Goal: Task Accomplishment & Management: Manage account settings

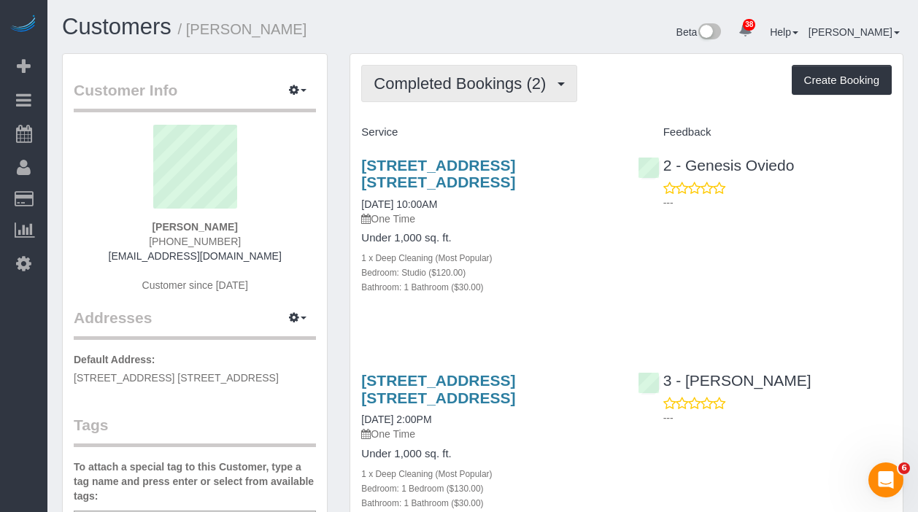
click at [455, 91] on span "Completed Bookings (2)" at bounding box center [464, 83] width 180 height 18
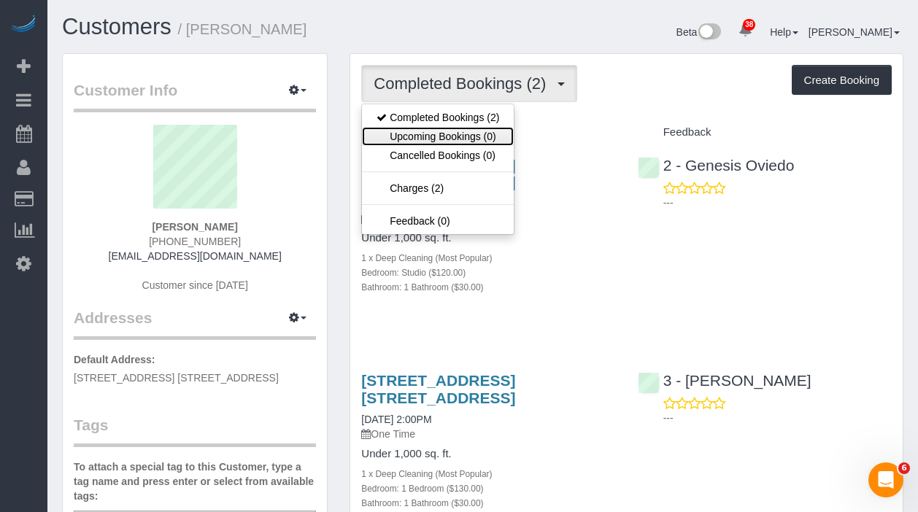
click at [429, 134] on link "Upcoming Bookings (0)" at bounding box center [438, 136] width 152 height 19
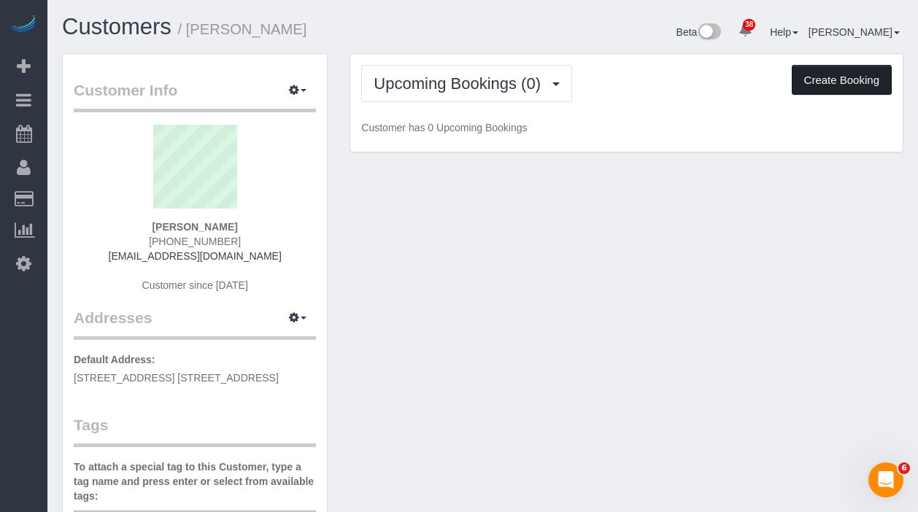
click at [824, 72] on button "Create Booking" at bounding box center [842, 80] width 100 height 31
select select "NY"
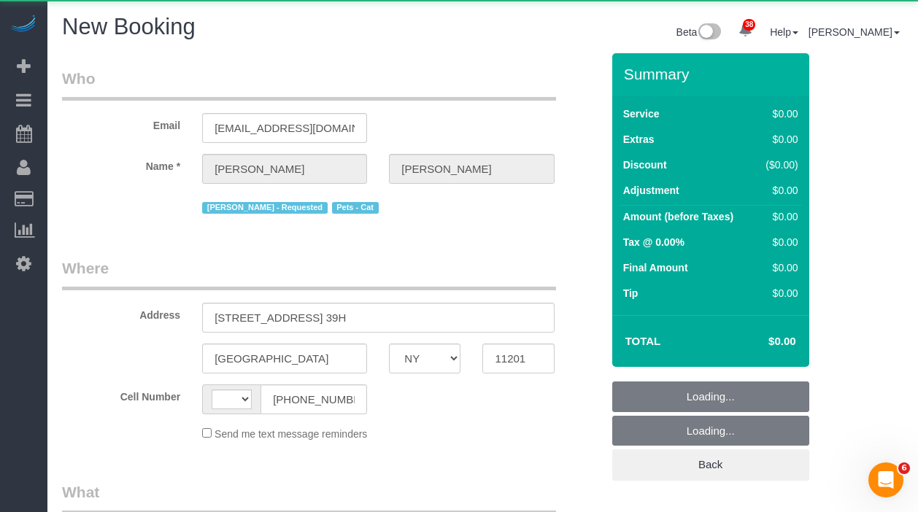
select select "string:[GEOGRAPHIC_DATA]"
select select "object:1031"
select select "number:89"
select select "number:90"
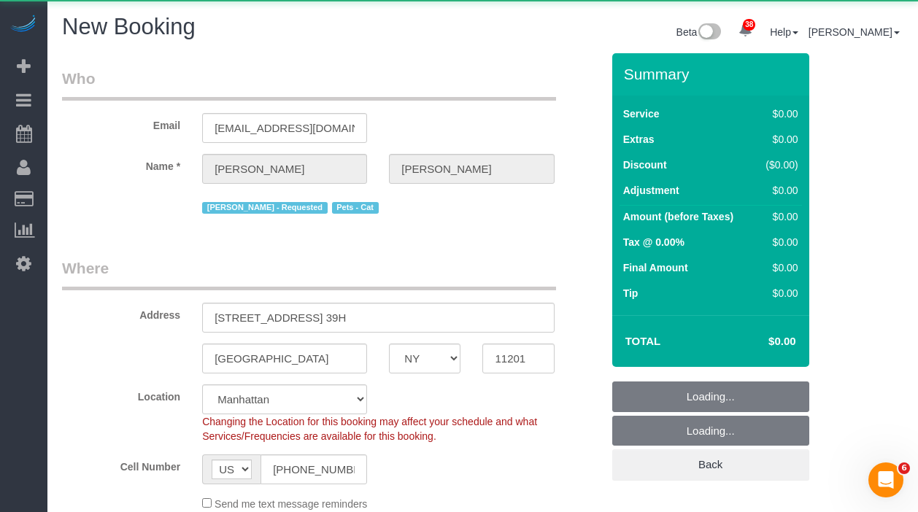
select select "string:stripe-pm_1RRJXB4VGloSiKo7ygoYfvdN"
select select "object:1757"
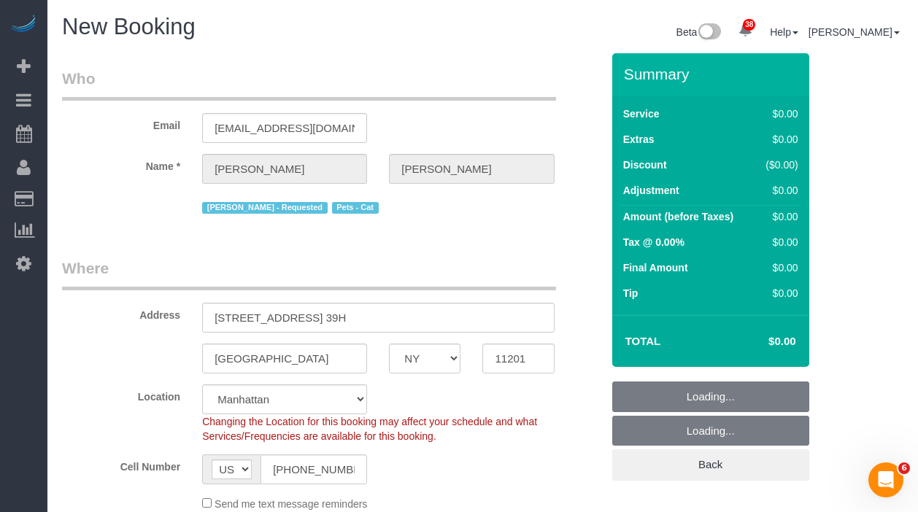
select select "6"
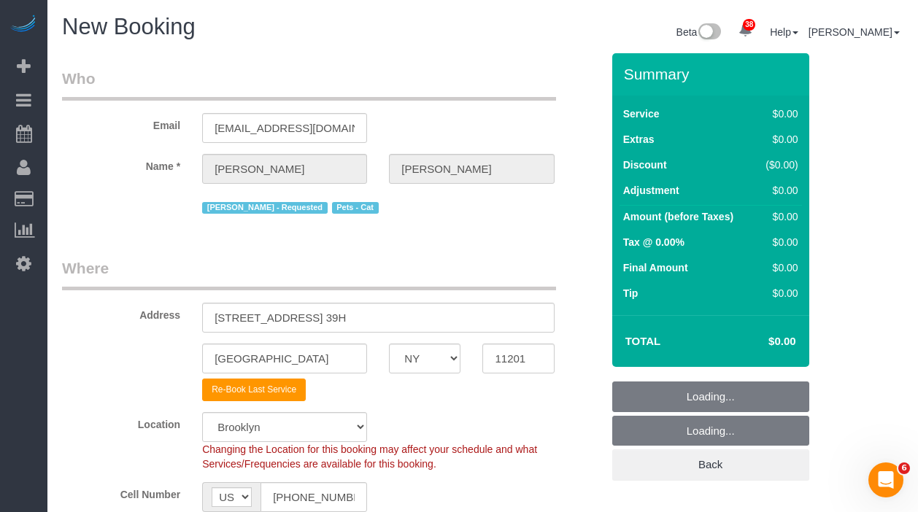
select select "object:1766"
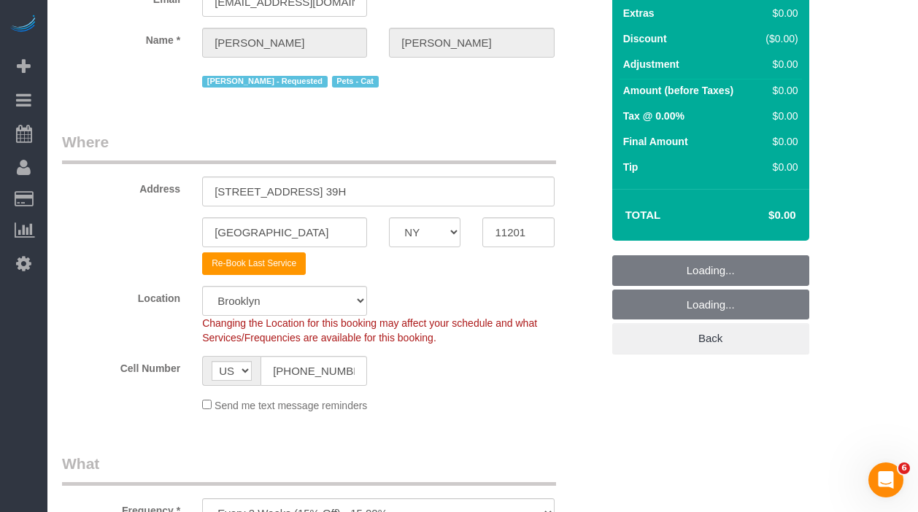
scroll to position [130, 0]
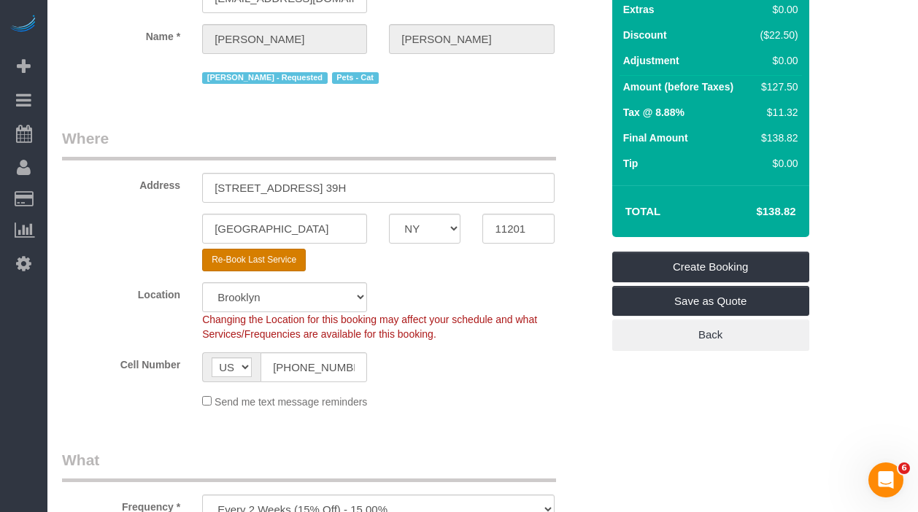
click at [277, 260] on button "Re-Book Last Service" at bounding box center [254, 260] width 104 height 23
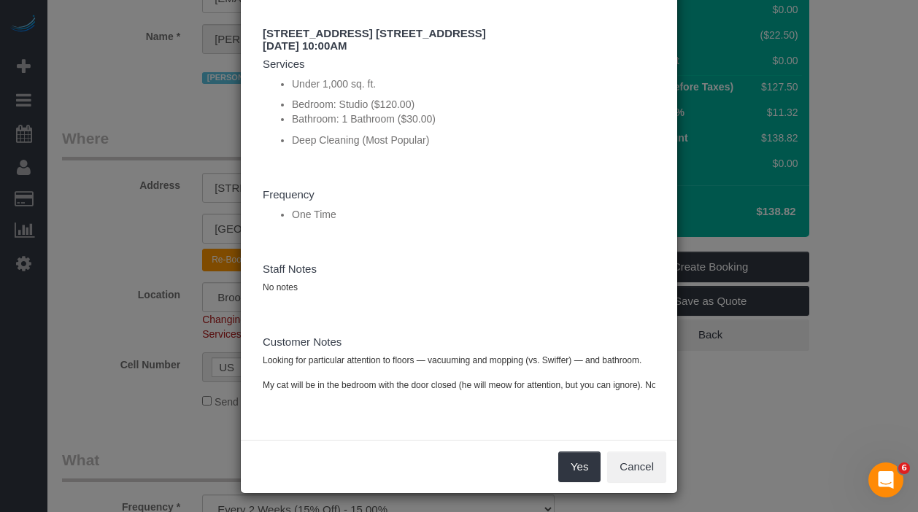
scroll to position [96, 0]
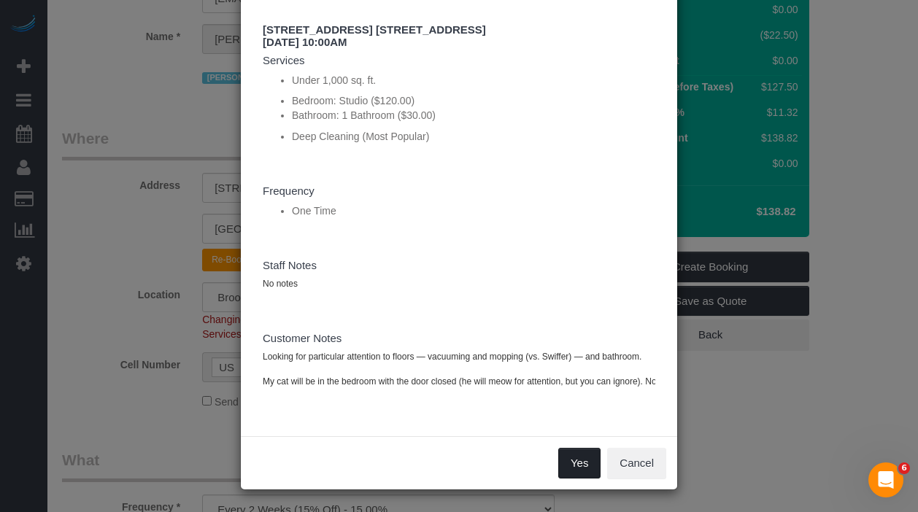
click at [581, 461] on button "Yes" at bounding box center [579, 463] width 42 height 31
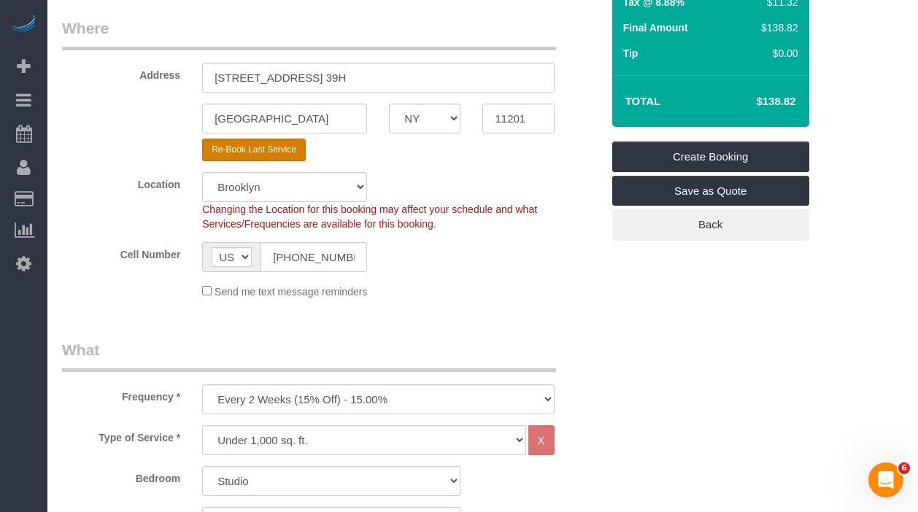
type input "BYESUMMER30"
select select "string:stripe"
select select "? string:null ?"
type textarea "Looking for particular attention to floors — vacuuming and mopping (vs. Swiffer…"
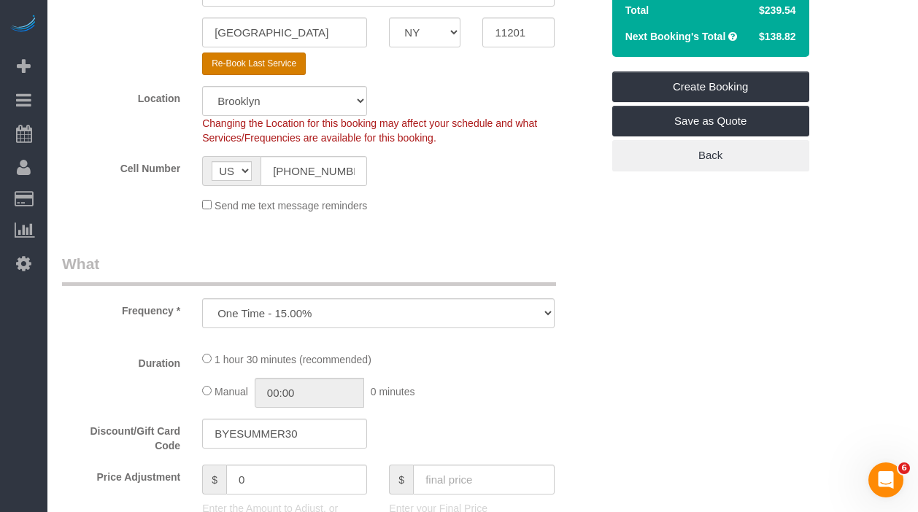
select select "object:2213"
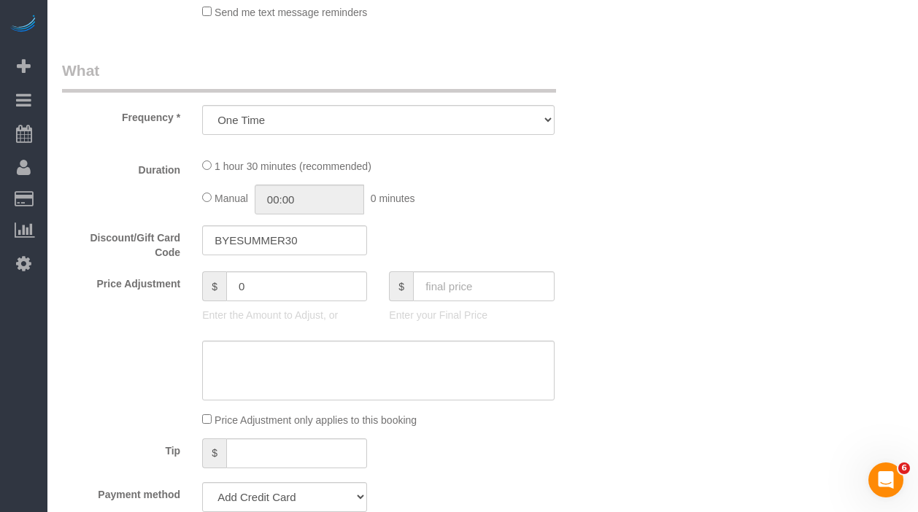
select select "number:89"
select select "number:74"
select select "number:14"
select select "number:6"
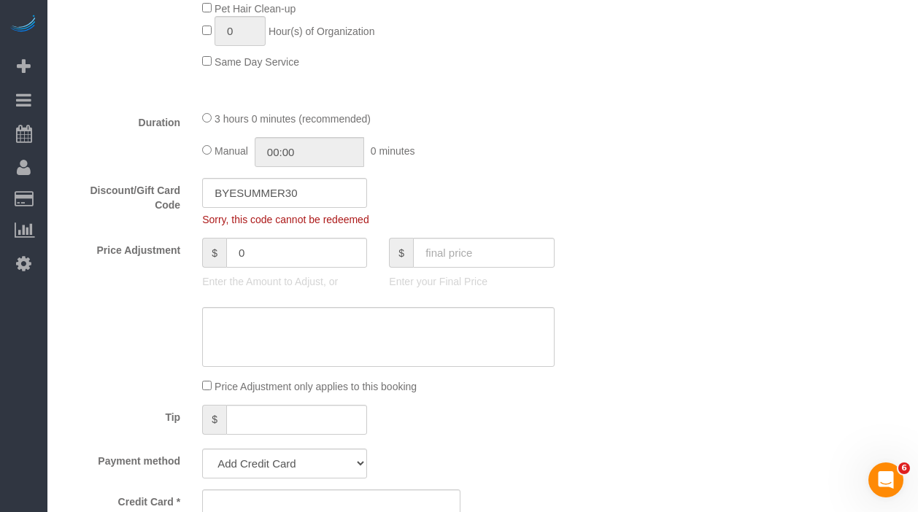
scroll to position [1011, 0]
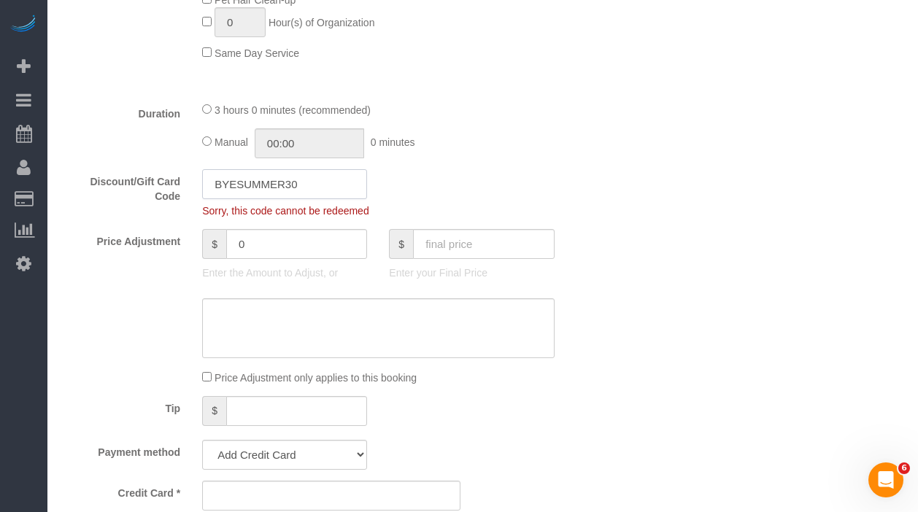
click at [275, 188] on input "BYESUMMER30" at bounding box center [284, 184] width 165 height 30
click at [130, 185] on label "Discount/Gift Card Code" at bounding box center [121, 186] width 140 height 34
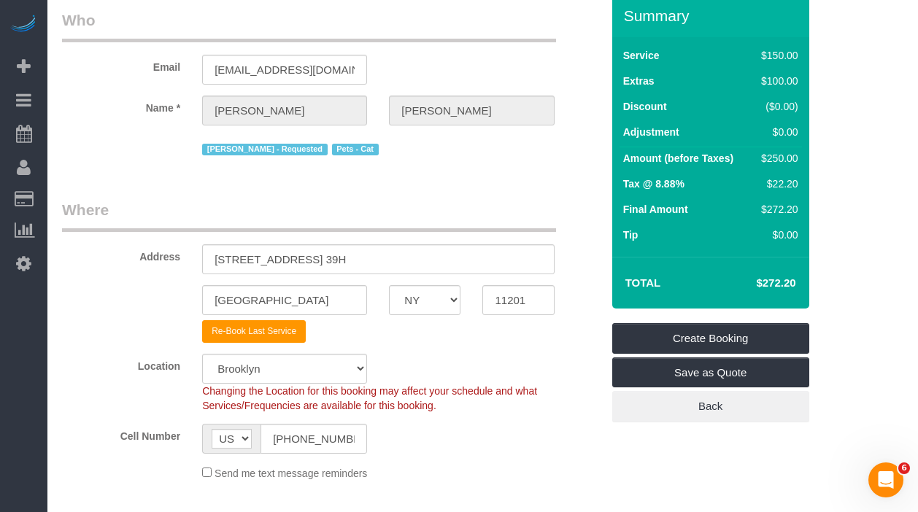
scroll to position [62, 0]
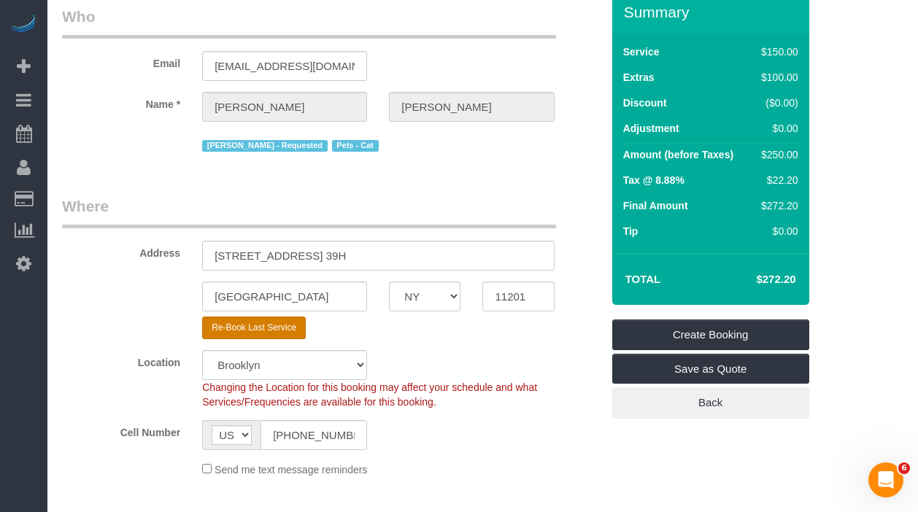
click at [245, 331] on button "Re-Book Last Service" at bounding box center [254, 328] width 104 height 23
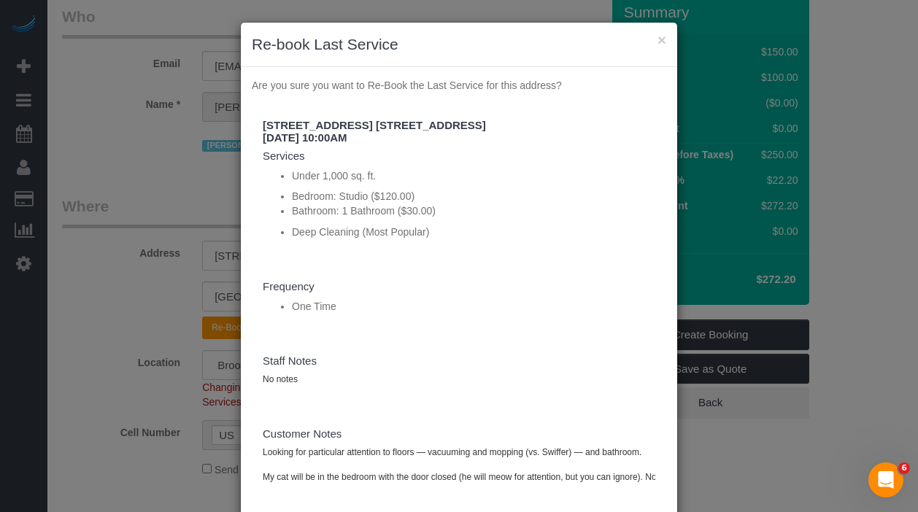
scroll to position [96, 0]
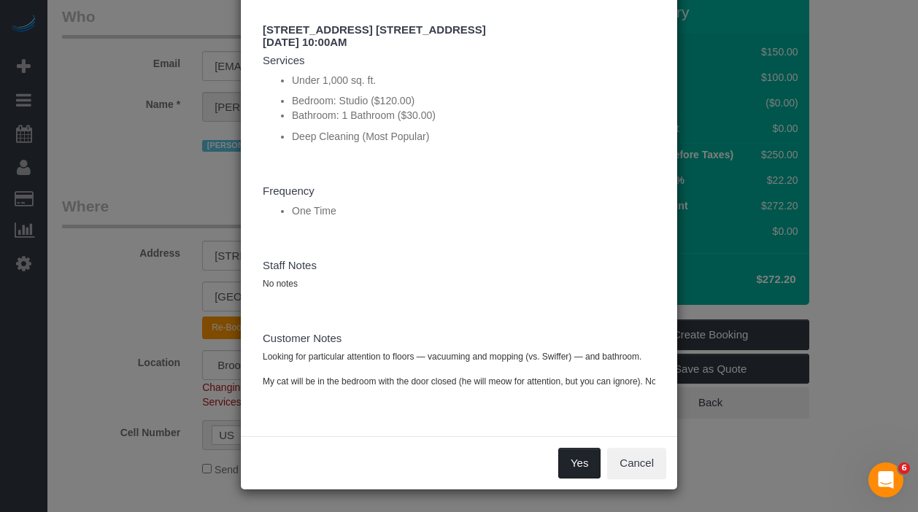
click at [569, 464] on button "Yes" at bounding box center [579, 463] width 42 height 31
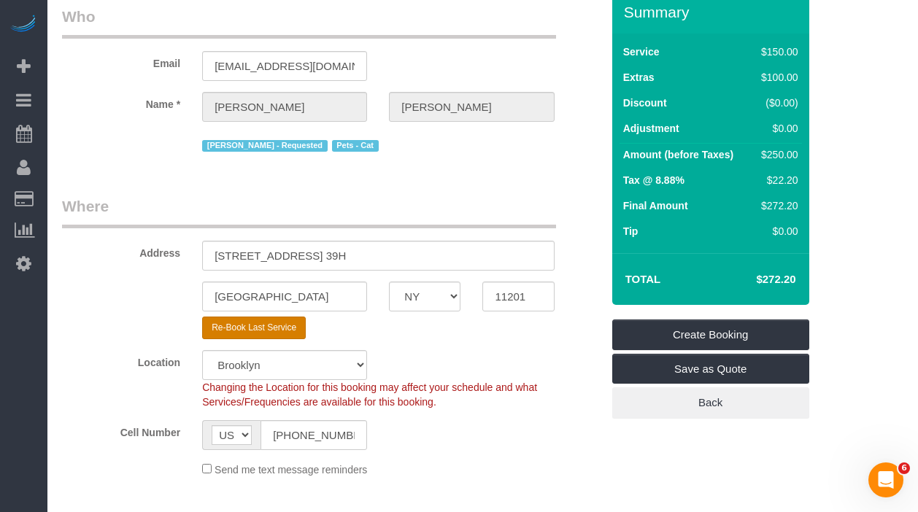
type input "BYESUMMER30"
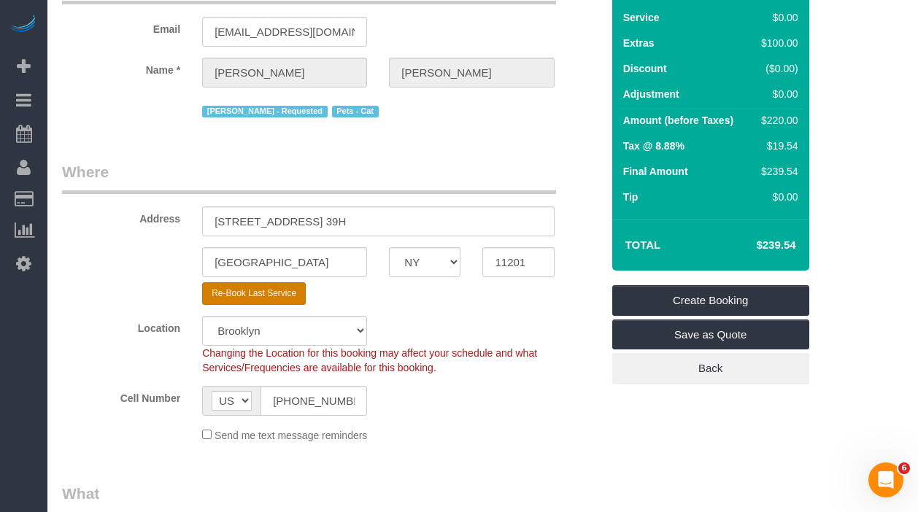
select select "object:2847"
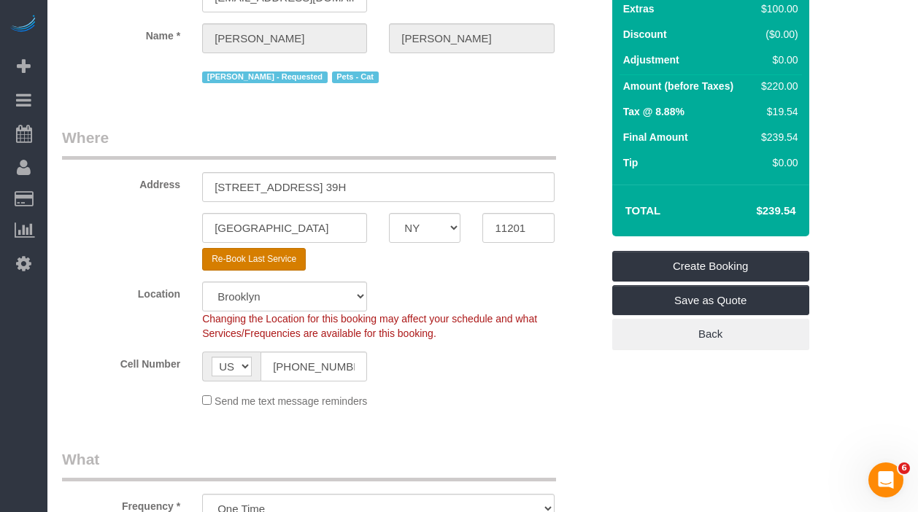
select select "number:89"
select select "number:74"
select select "number:14"
select select "number:6"
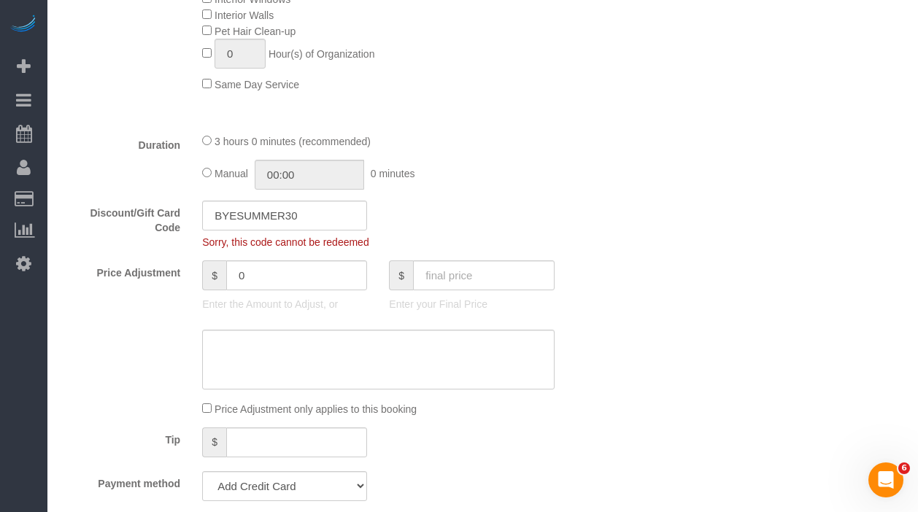
scroll to position [986, 0]
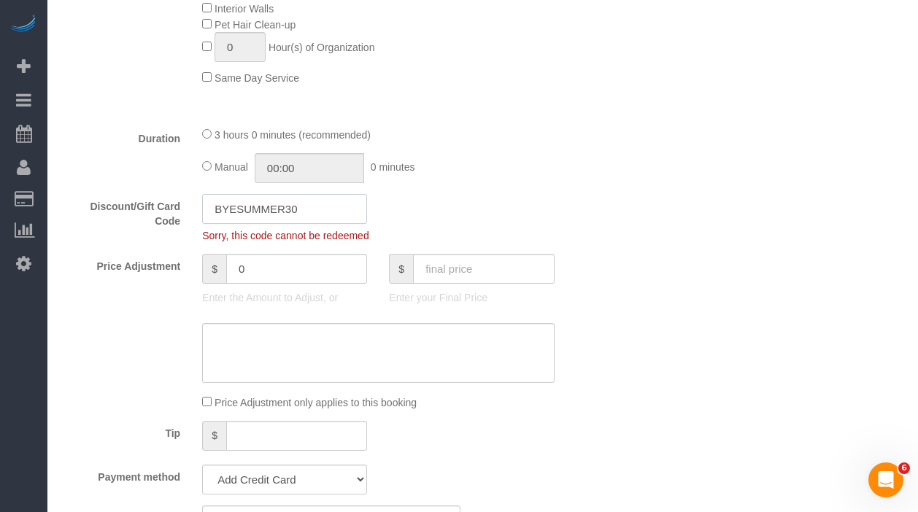
click at [282, 212] on input "BYESUMMER30" at bounding box center [284, 209] width 165 height 30
click at [131, 279] on div "Price Adjustment $ 0 Enter the Amount to Adjust, or $ Enter your Final Price" at bounding box center [331, 283] width 561 height 58
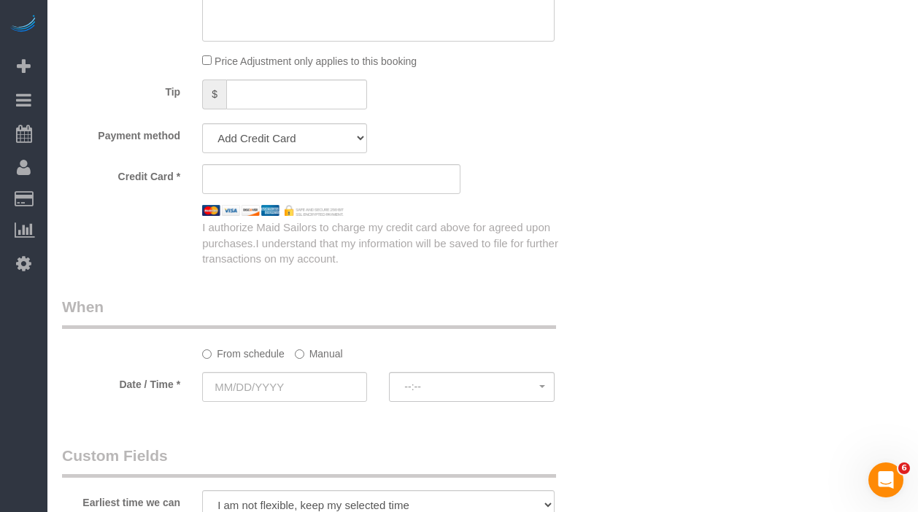
scroll to position [1321, 0]
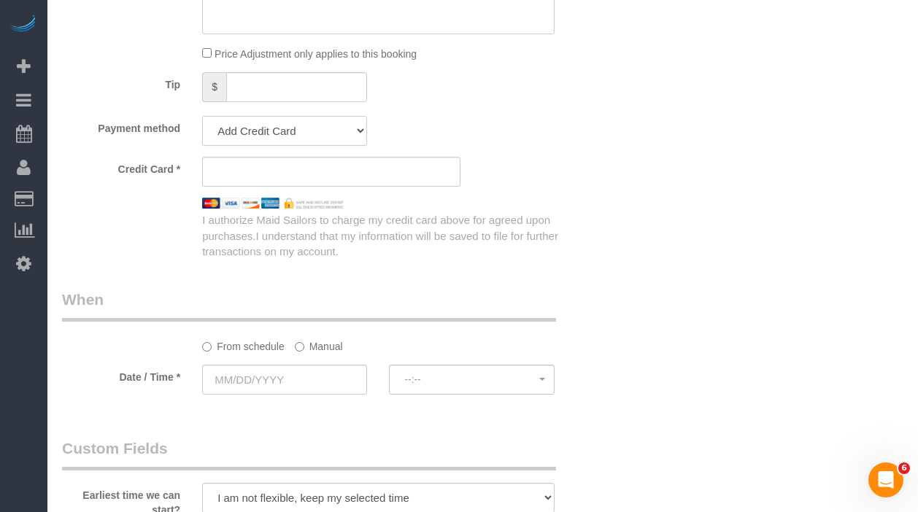
click at [307, 123] on select "Visa - 2167 - 07/2026 (Default) Add Credit Card ─────────────── Cash Check Payp…" at bounding box center [284, 131] width 165 height 30
select select "string:stripe-pm_1RRJXB4VGloSiKo7ygoYfvdN"
click at [202, 116] on select "Visa - 2167 - 07/2026 (Default) Add Credit Card ─────────────── Cash Check Payp…" at bounding box center [284, 131] width 165 height 30
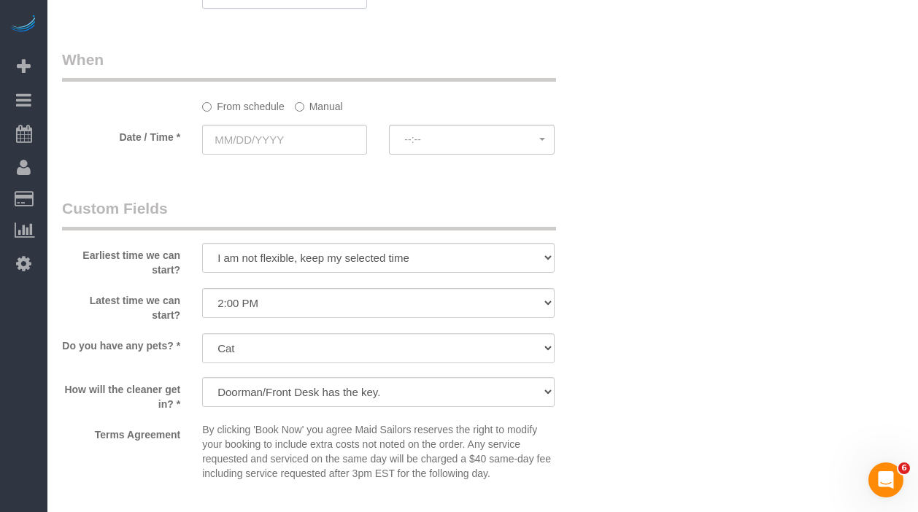
scroll to position [1462, 0]
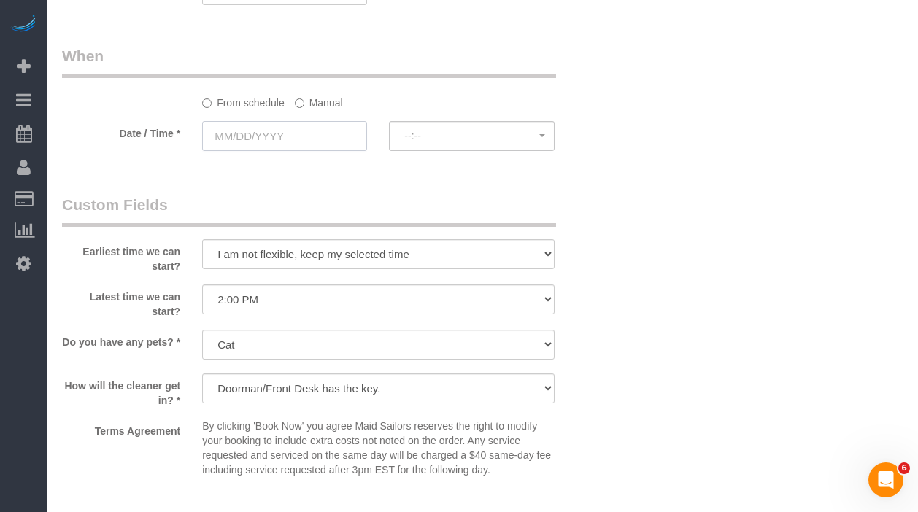
click at [235, 132] on input "text" at bounding box center [284, 136] width 165 height 30
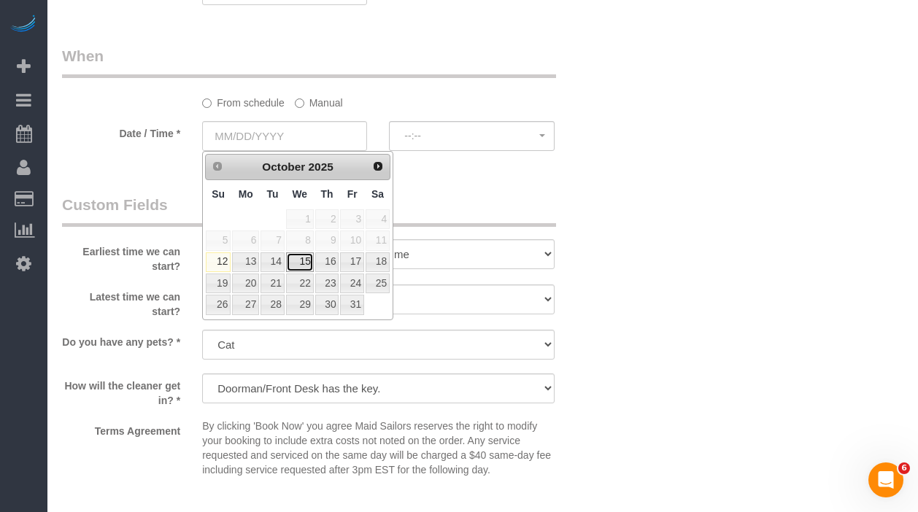
click at [296, 263] on link "15" at bounding box center [300, 263] width 28 height 20
type input "10/15/2025"
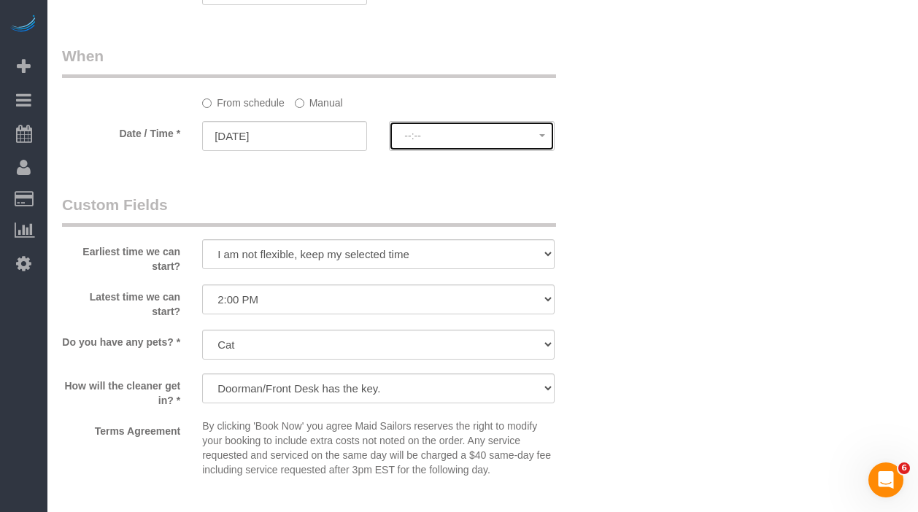
click at [432, 144] on button "--:--" at bounding box center [471, 136] width 165 height 30
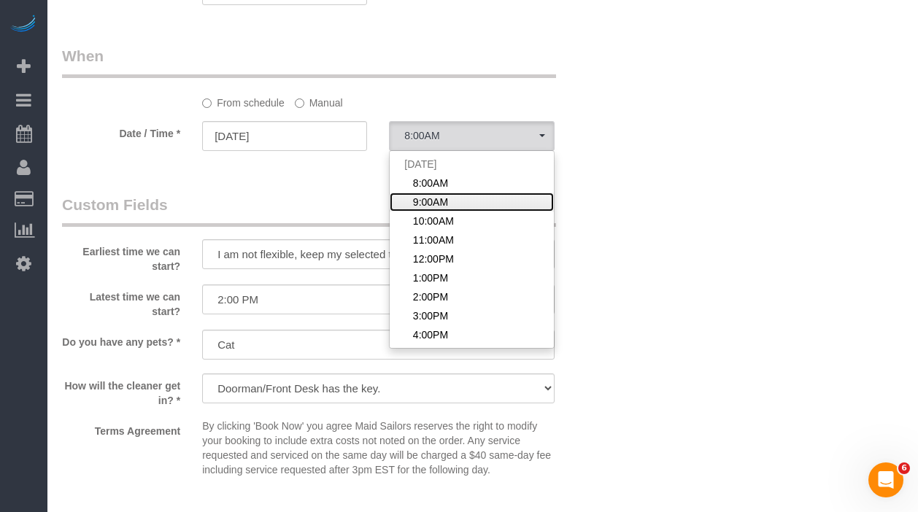
click at [434, 198] on span "9:00AM" at bounding box center [430, 202] width 35 height 15
select select "spot2"
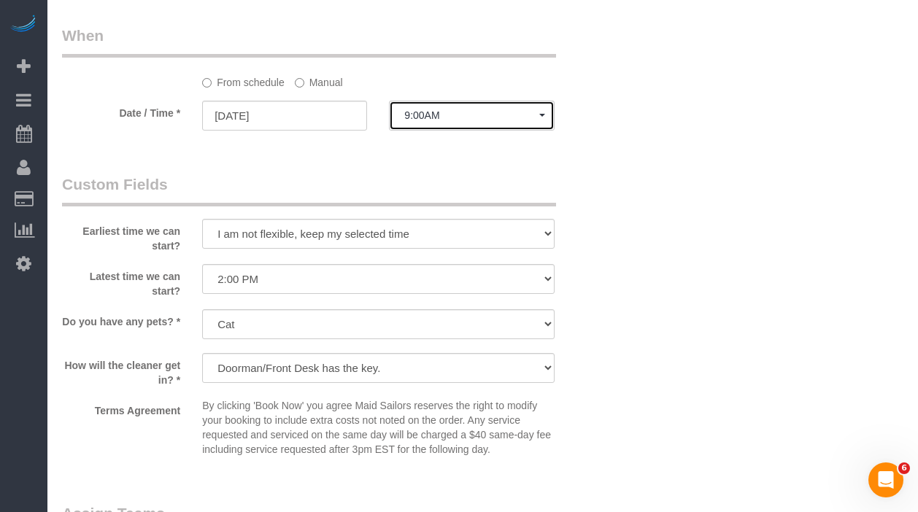
scroll to position [1483, 0]
click at [232, 250] on div at bounding box center [378, 249] width 352 height 3
click at [235, 245] on select "I am not flexible, keep my selected time 8:00 AM 9:00 AM 10:00 AM 11:00 AM 12:0…" at bounding box center [378, 233] width 352 height 30
select select "number:57"
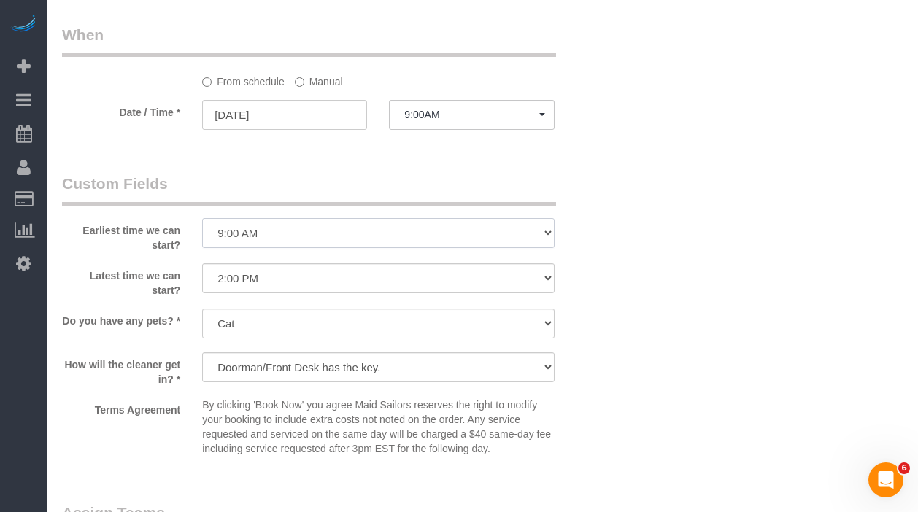
click at [202, 218] on select "I am not flexible, keep my selected time 8:00 AM 9:00 AM 10:00 AM 11:00 AM 12:0…" at bounding box center [378, 233] width 352 height 30
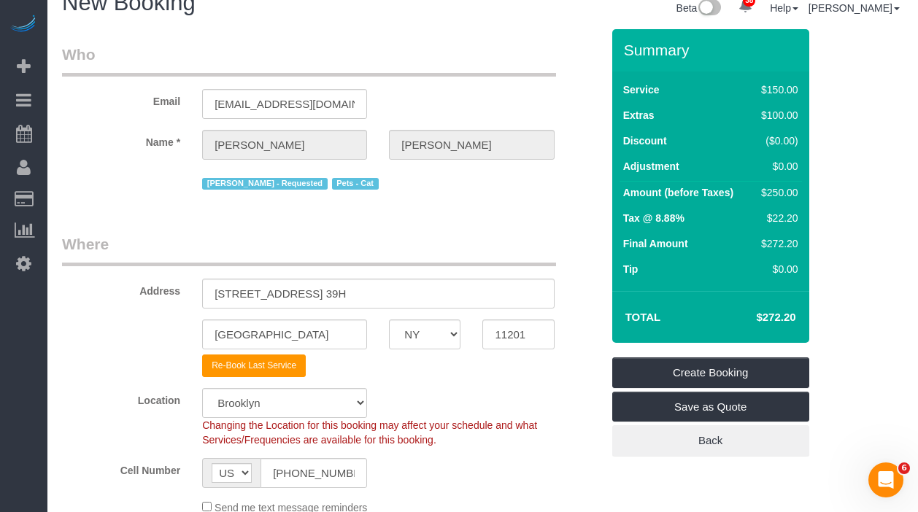
scroll to position [31, 0]
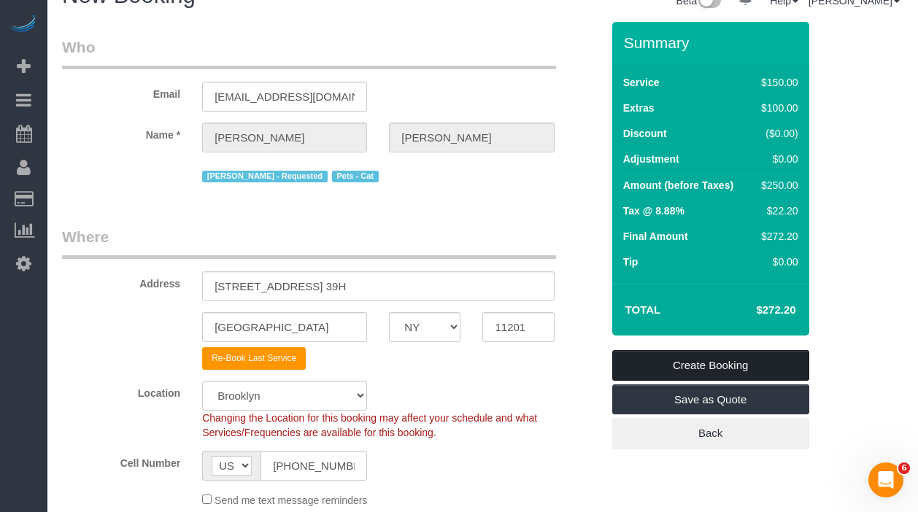
click at [680, 361] on link "Create Booking" at bounding box center [710, 365] width 197 height 31
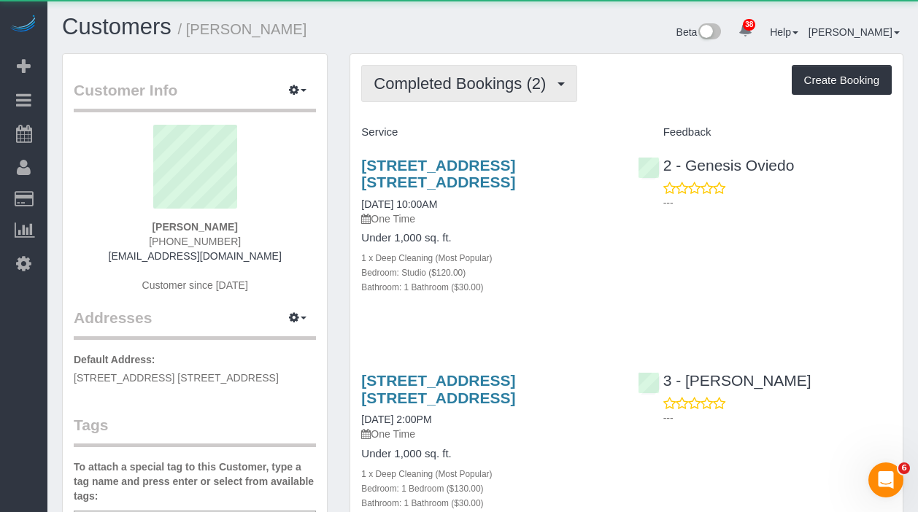
drag, startPoint x: 399, startPoint y: 82, endPoint x: 415, endPoint y: 109, distance: 31.1
click at [400, 82] on span "Completed Bookings (2)" at bounding box center [464, 83] width 180 height 18
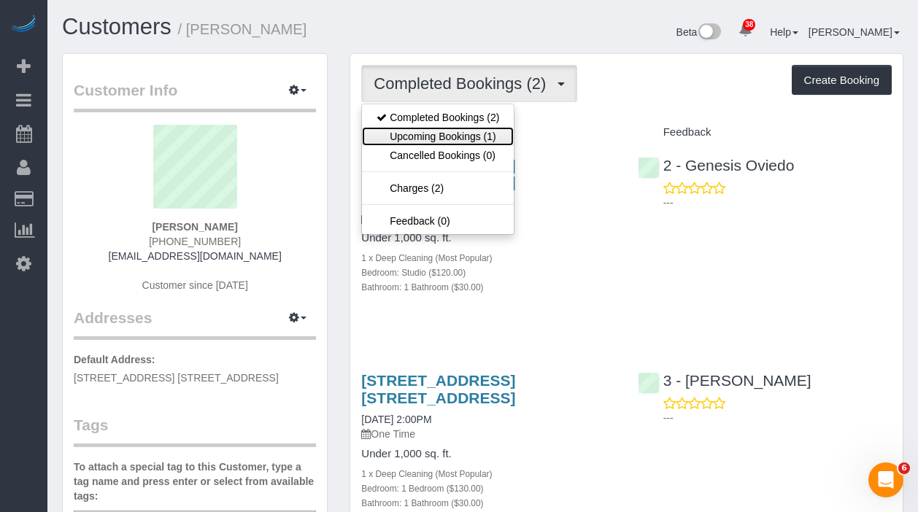
click at [408, 134] on link "Upcoming Bookings (1)" at bounding box center [438, 136] width 152 height 19
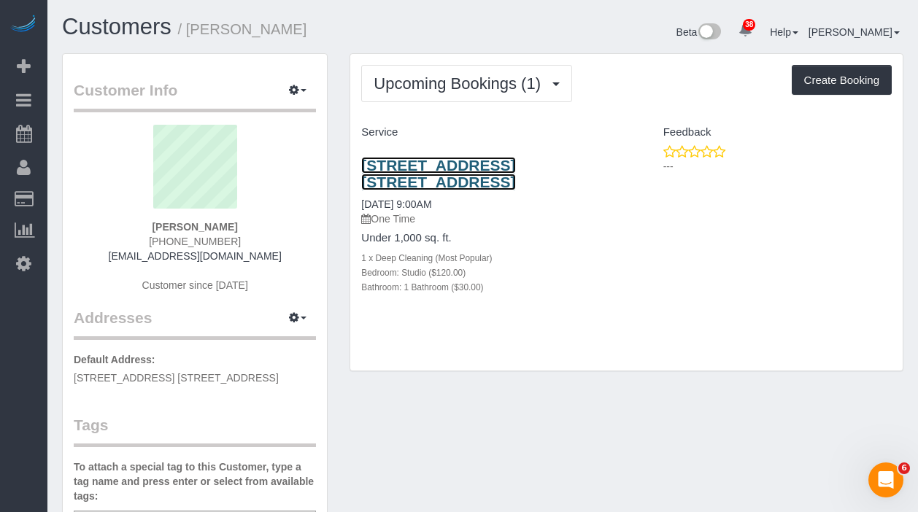
click at [411, 160] on link "[STREET_ADDRESS] [STREET_ADDRESS]" at bounding box center [438, 174] width 154 height 34
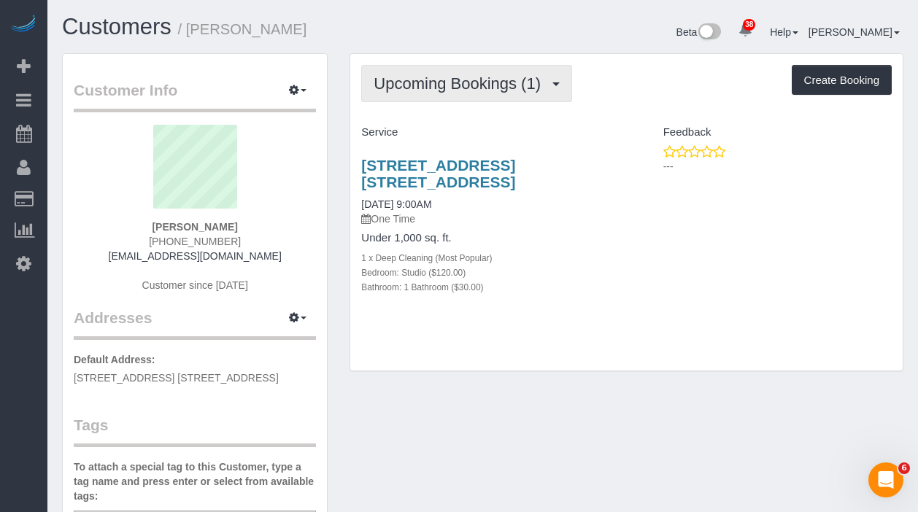
click at [455, 77] on span "Upcoming Bookings (1)" at bounding box center [461, 83] width 174 height 18
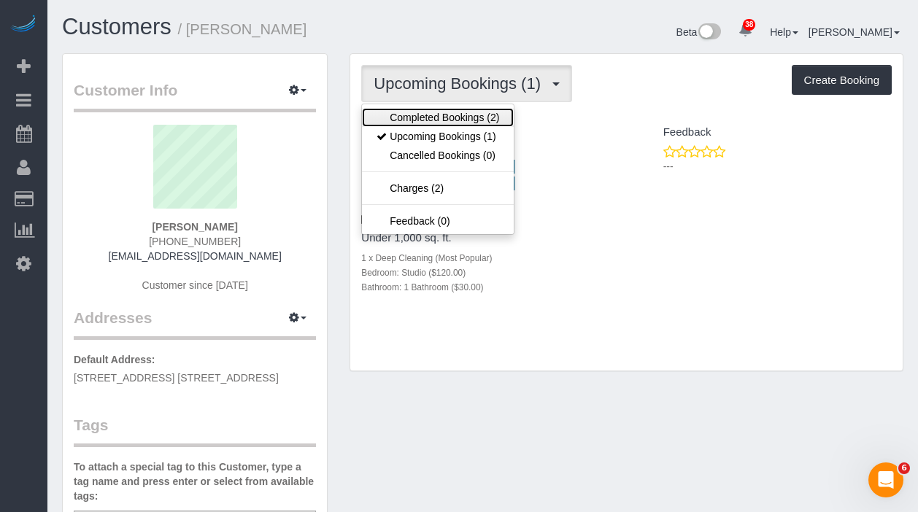
click at [447, 121] on link "Completed Bookings (2)" at bounding box center [438, 117] width 152 height 19
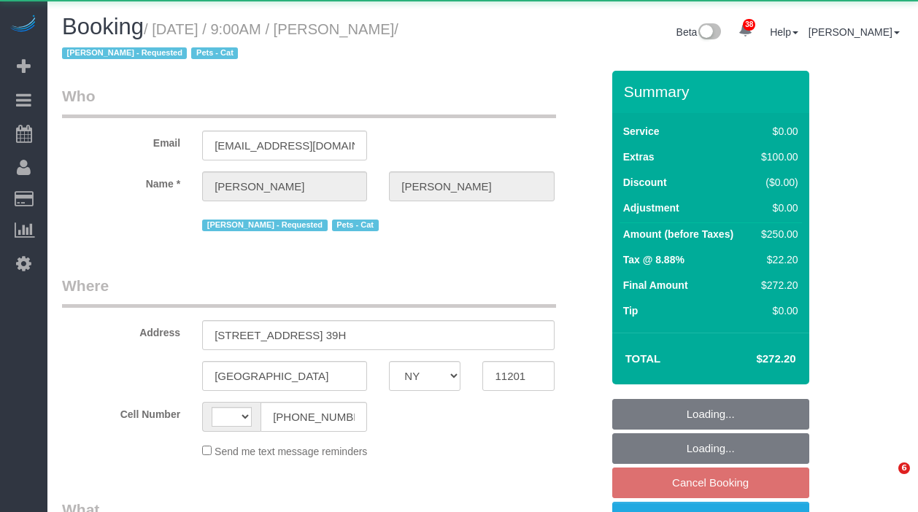
select select "NY"
select select "object:573"
select select "spot2"
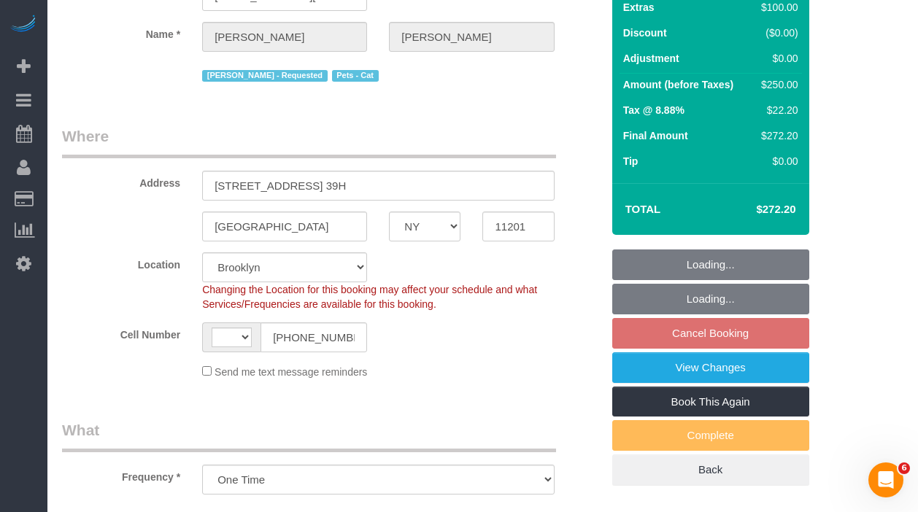
select select "object:927"
select select "string:[GEOGRAPHIC_DATA]"
select select "string:stripe-pm_1RRJXB4VGloSiKo7ygoYfvdN"
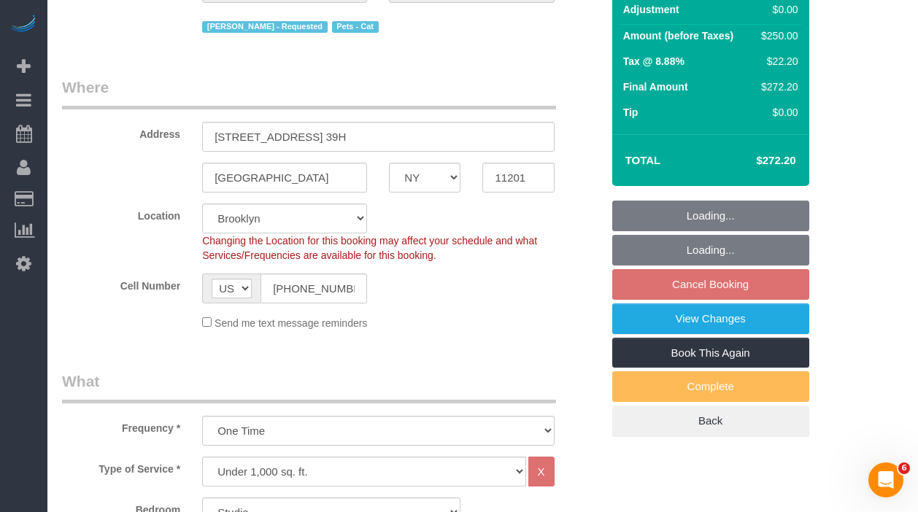
select select "number:57"
select select "number:74"
select select "number:14"
select select "number:6"
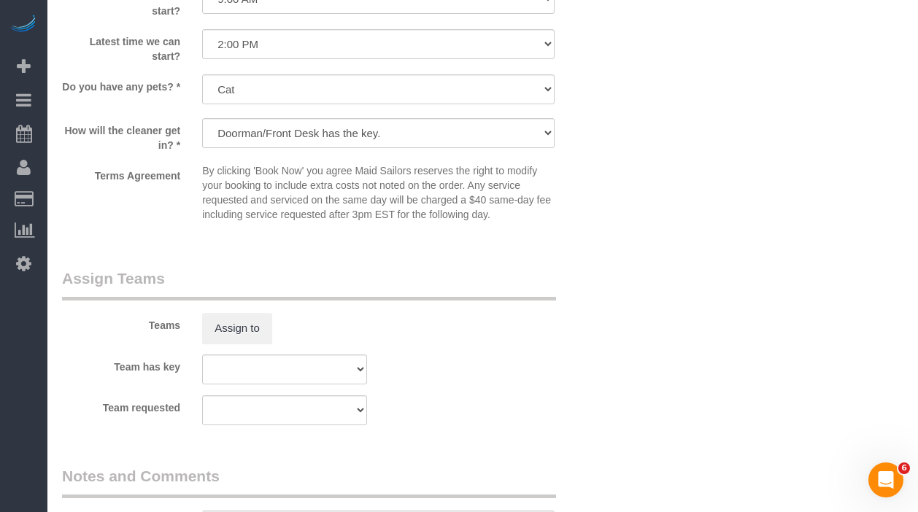
scroll to position [1775, 0]
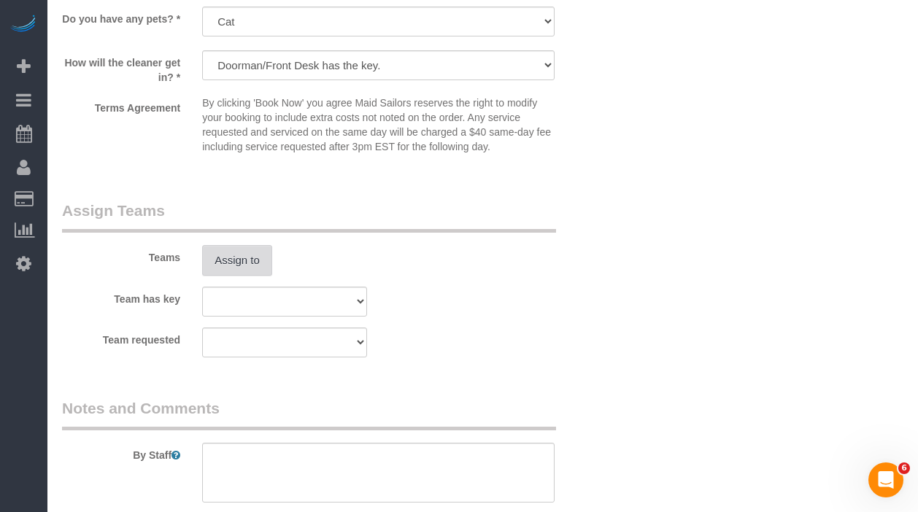
click at [236, 268] on button "Assign to" at bounding box center [237, 260] width 70 height 31
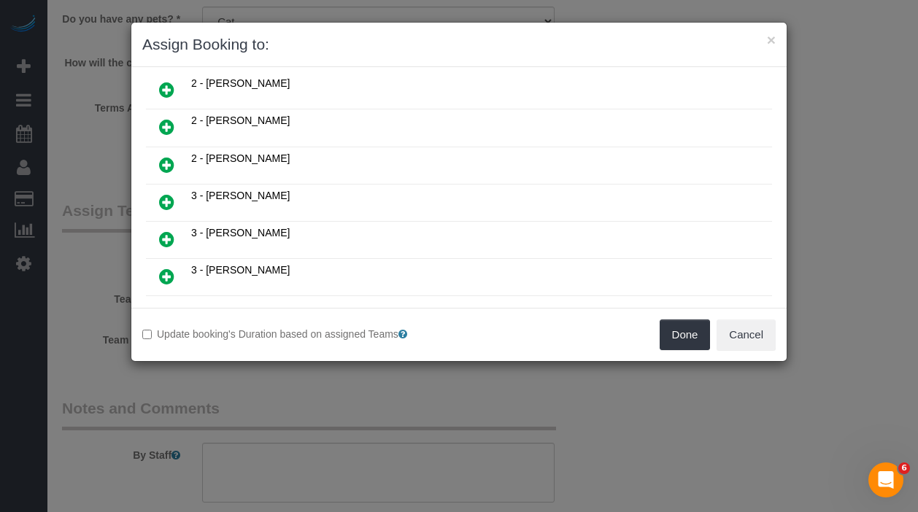
click at [169, 203] on icon at bounding box center [166, 202] width 15 height 18
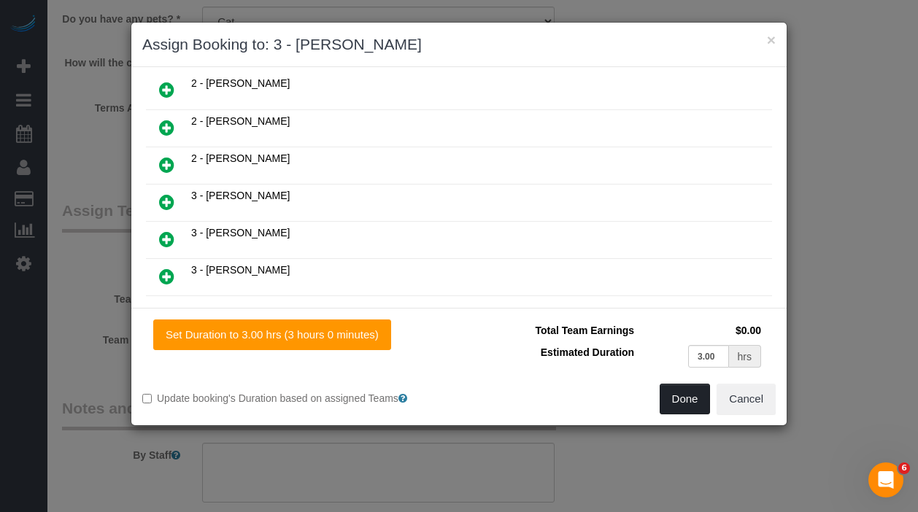
click at [682, 403] on button "Done" at bounding box center [685, 399] width 51 height 31
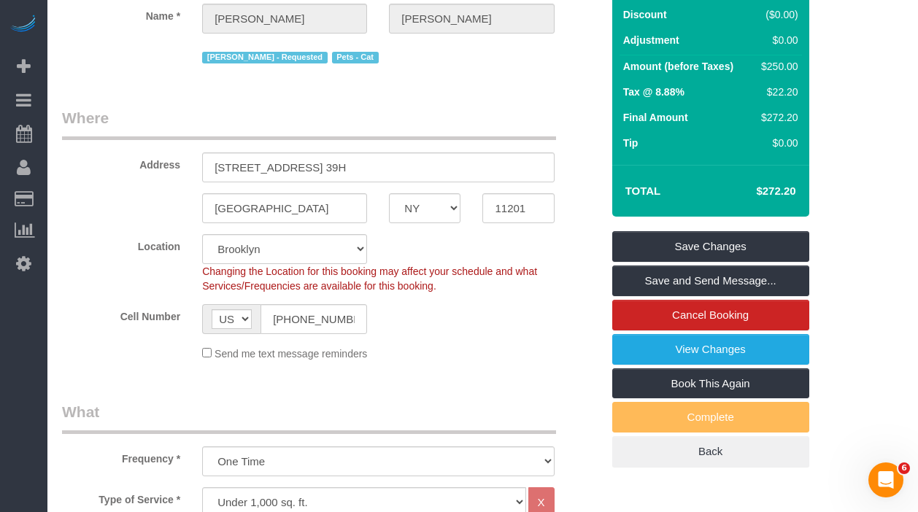
scroll to position [174, 0]
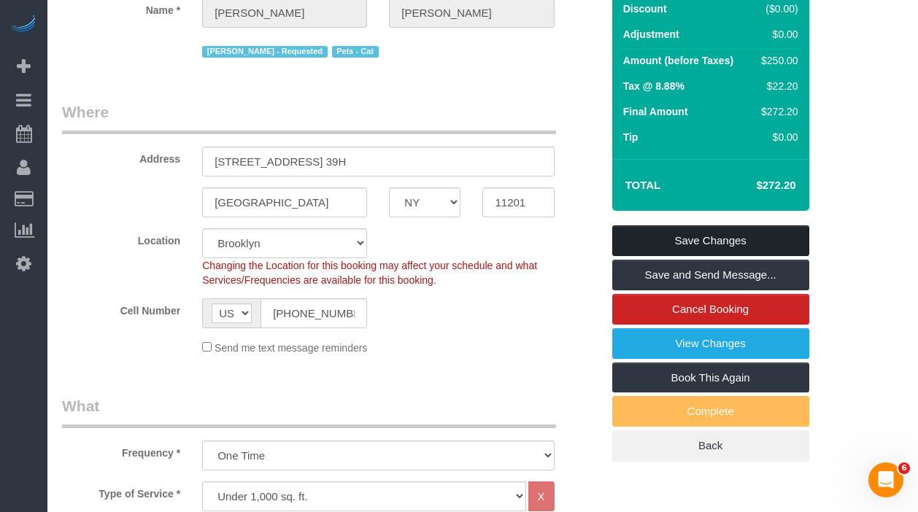
click at [641, 242] on link "Save Changes" at bounding box center [710, 241] width 197 height 31
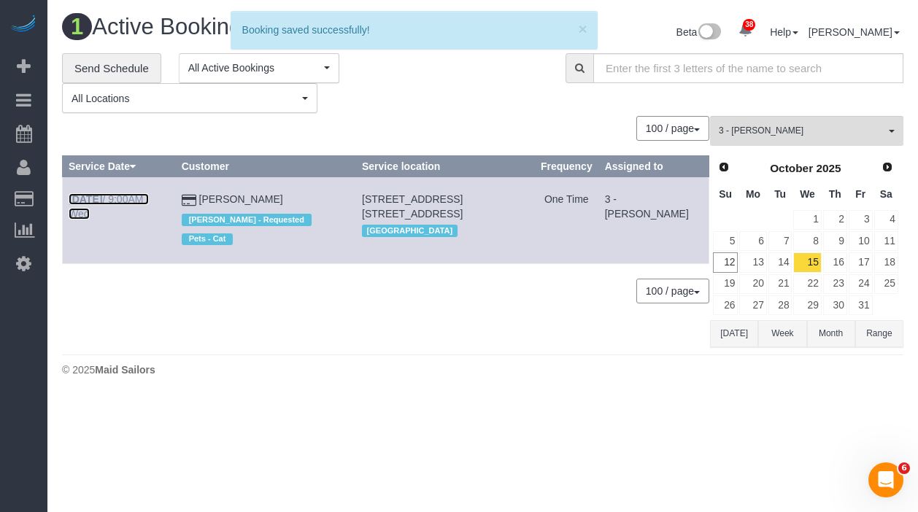
click at [134, 199] on link "Oct 15th / 9:00AM / Wed" at bounding box center [109, 206] width 80 height 26
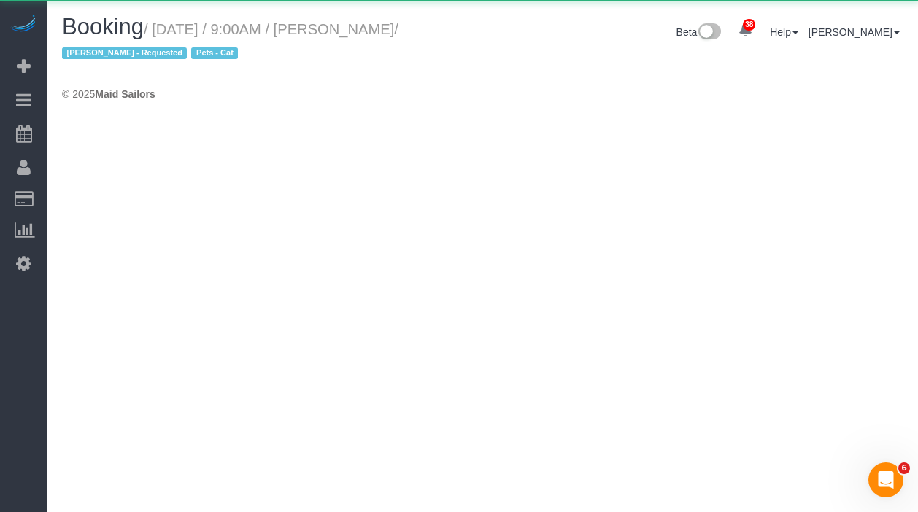
select select "NY"
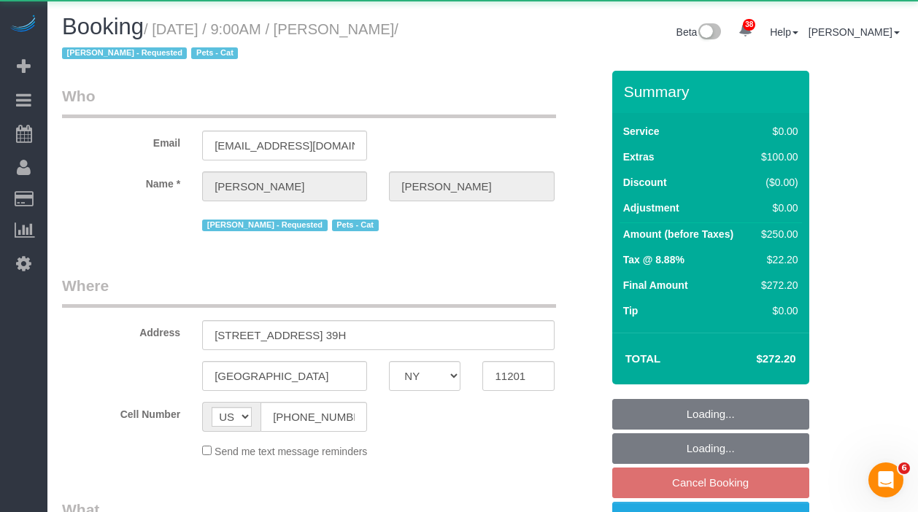
select select "spot62"
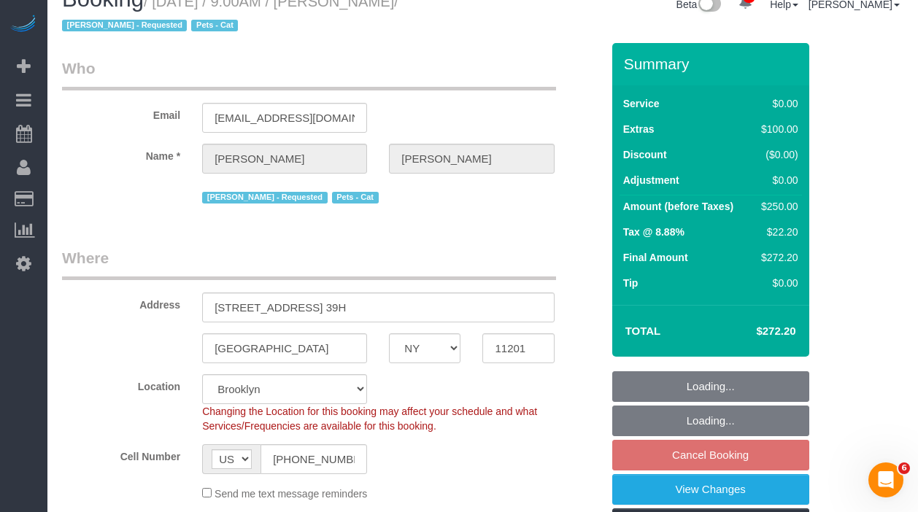
select select "object:3841"
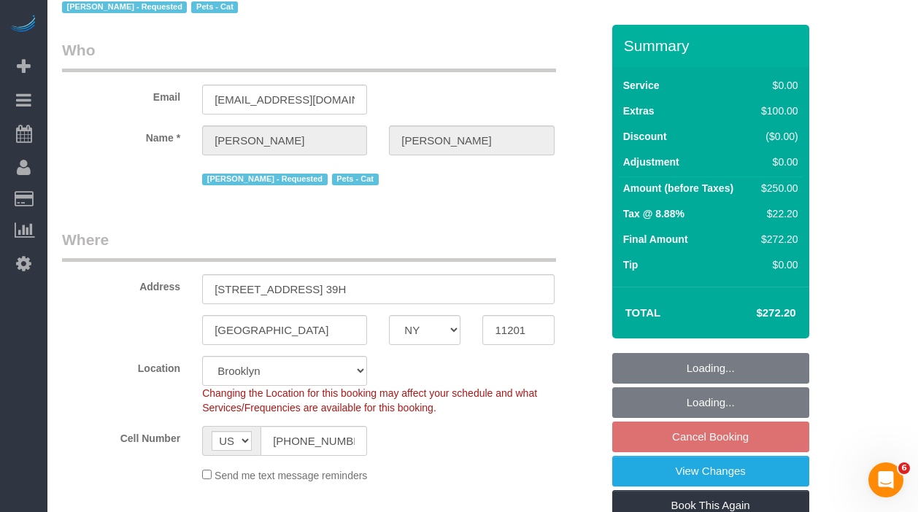
select select "spot122"
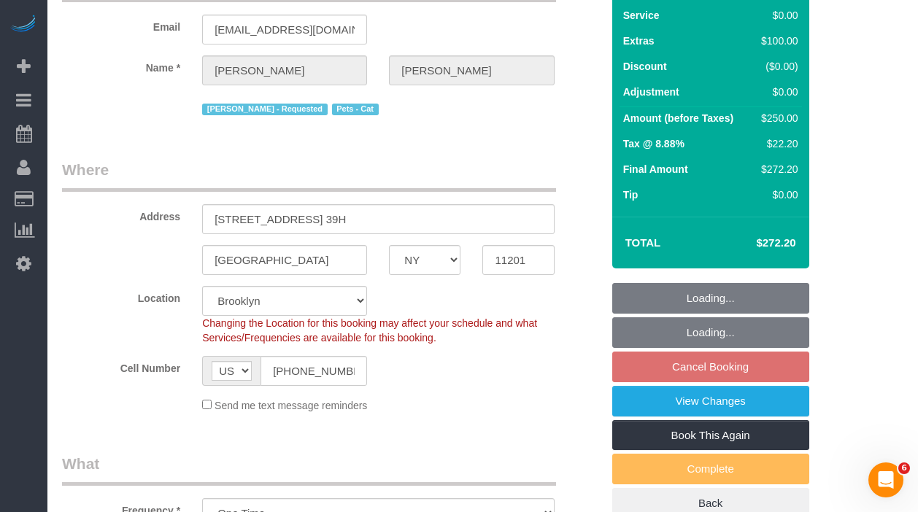
select select "string:stripe-pm_1RRJXB4VGloSiKo7ygoYfvdN"
select select "number:57"
select select "number:74"
select select "number:14"
select select "number:6"
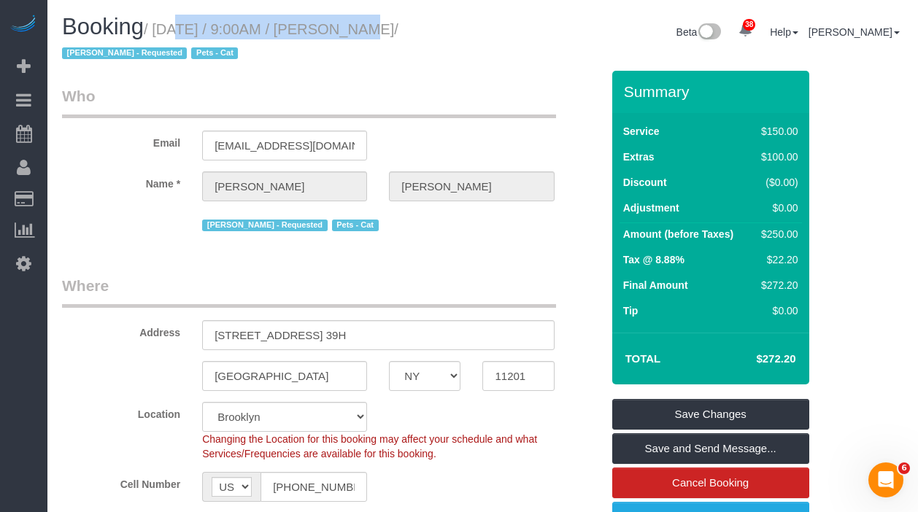
drag, startPoint x: 161, startPoint y: 31, endPoint x: 342, endPoint y: 26, distance: 181.1
click at [342, 26] on small "/ October 15, 2025 / 9:00AM / Daniel Rivera / Ana Araujo - Requested Pets - Cat" at bounding box center [230, 41] width 336 height 41
copy small "October 15, 2025 / 9:00AM"
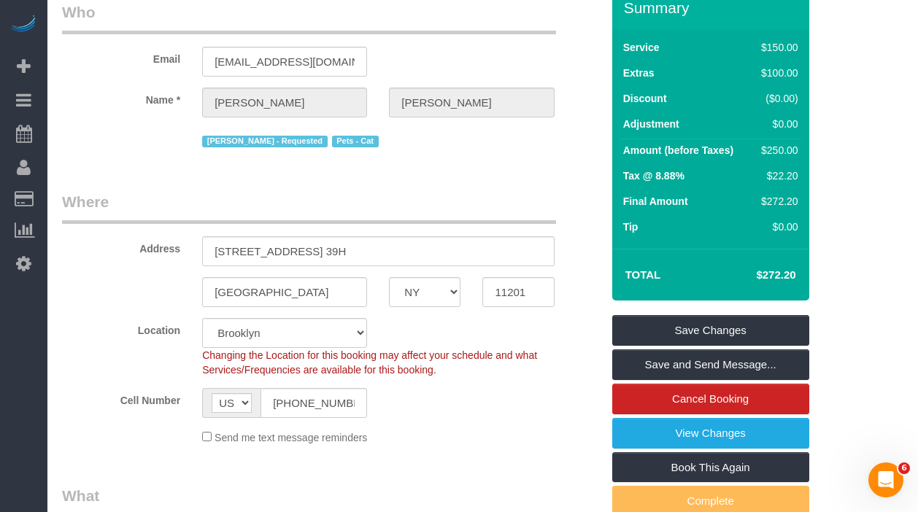
scroll to position [120, 0]
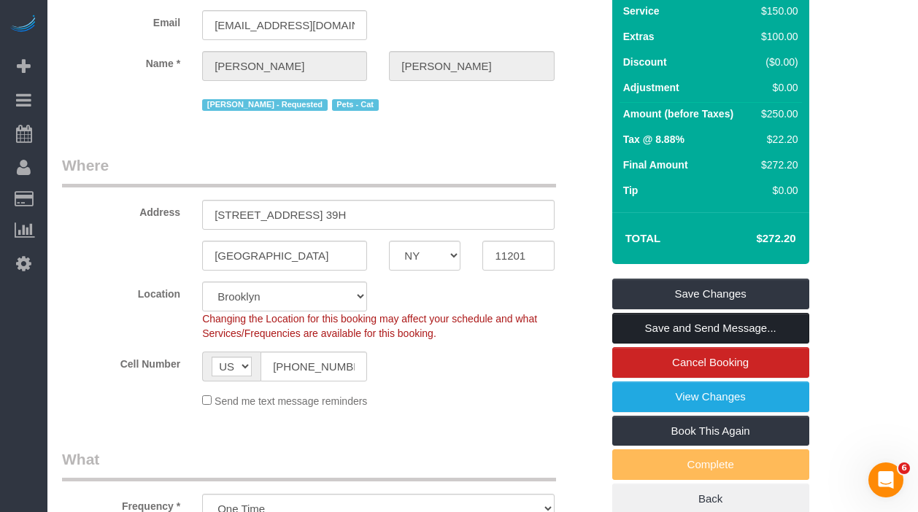
click at [657, 330] on link "Save and Send Message..." at bounding box center [710, 328] width 197 height 31
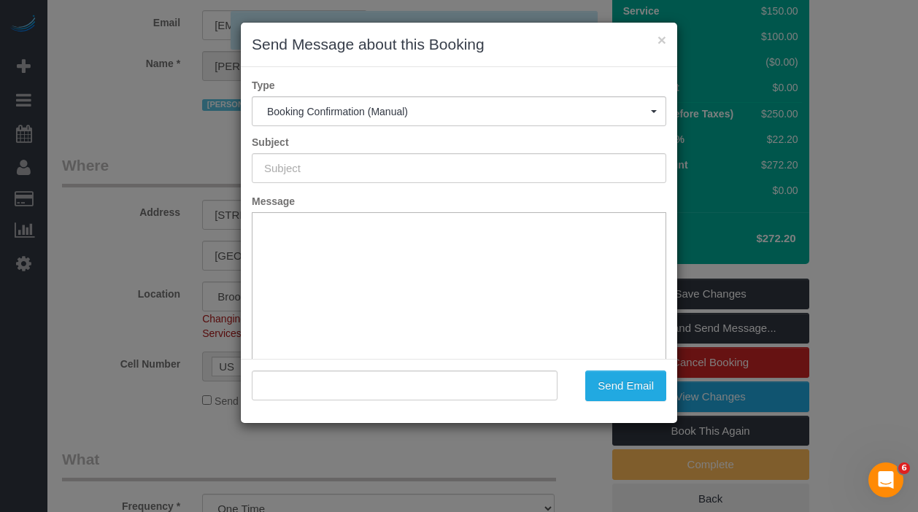
type input "Cleaning Confirmed for 10/15/2025 at 9:00am"
type input ""Daniel Rivera" <dannyhc3@gmail.com>"
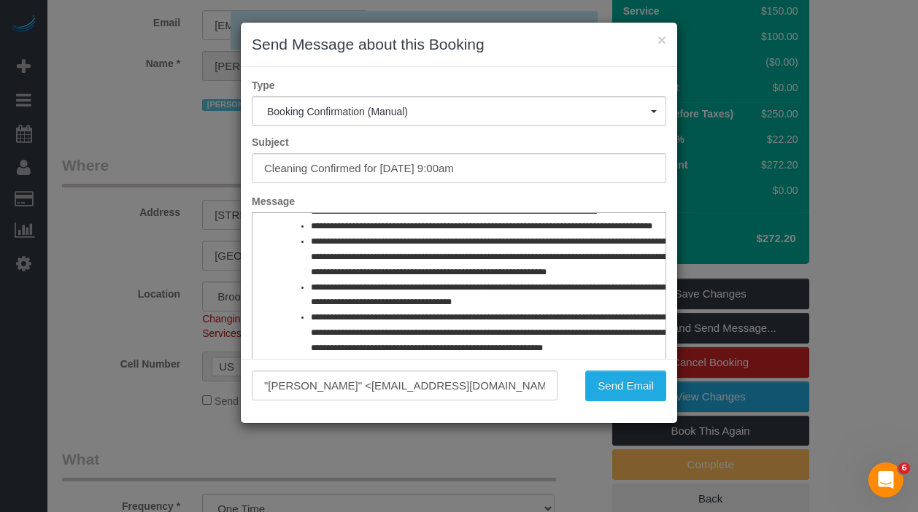
scroll to position [744, 0]
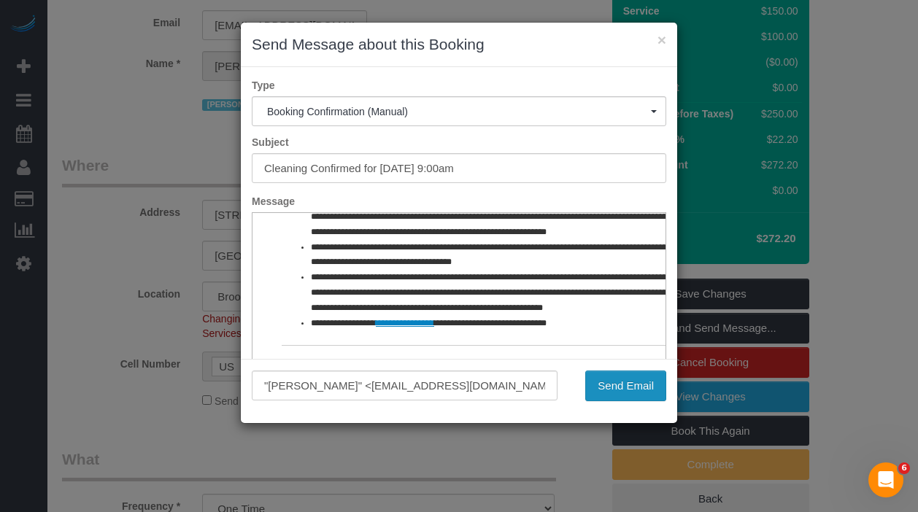
click at [604, 393] on button "Send Email" at bounding box center [625, 386] width 81 height 31
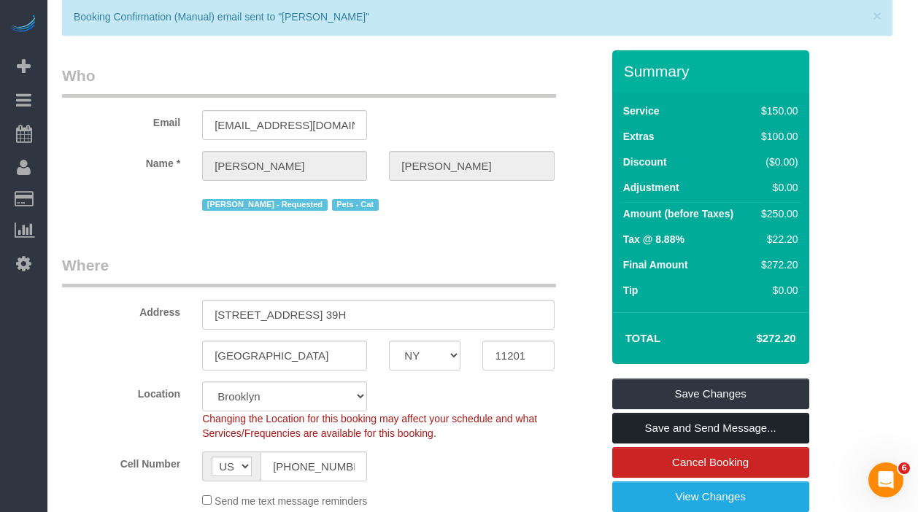
scroll to position [0, 0]
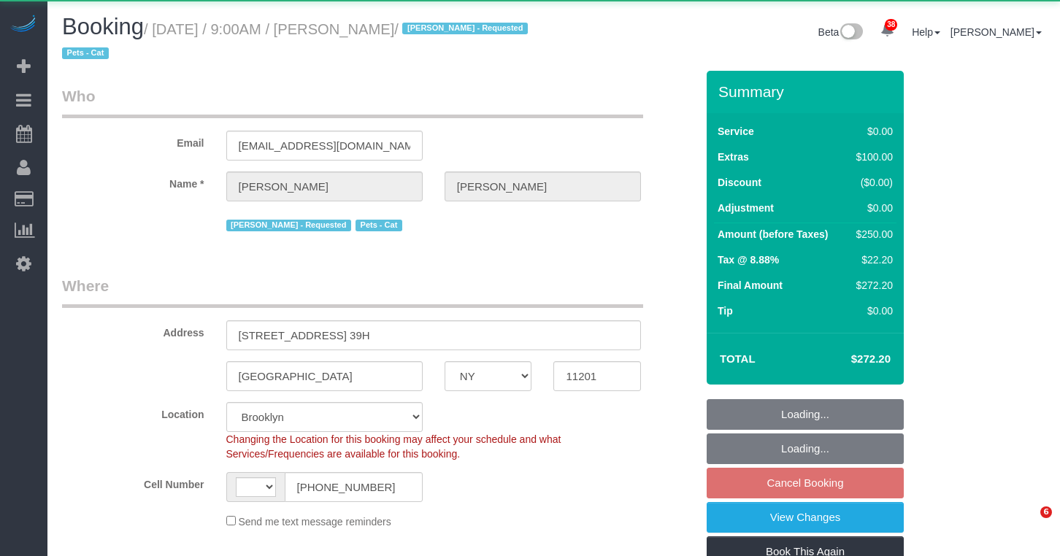
select select "NY"
select select "spot2"
select select "string:[GEOGRAPHIC_DATA]"
select select "object:826"
select select "string:stripe-pm_1RRJXB4VGloSiKo7ygoYfvdN"
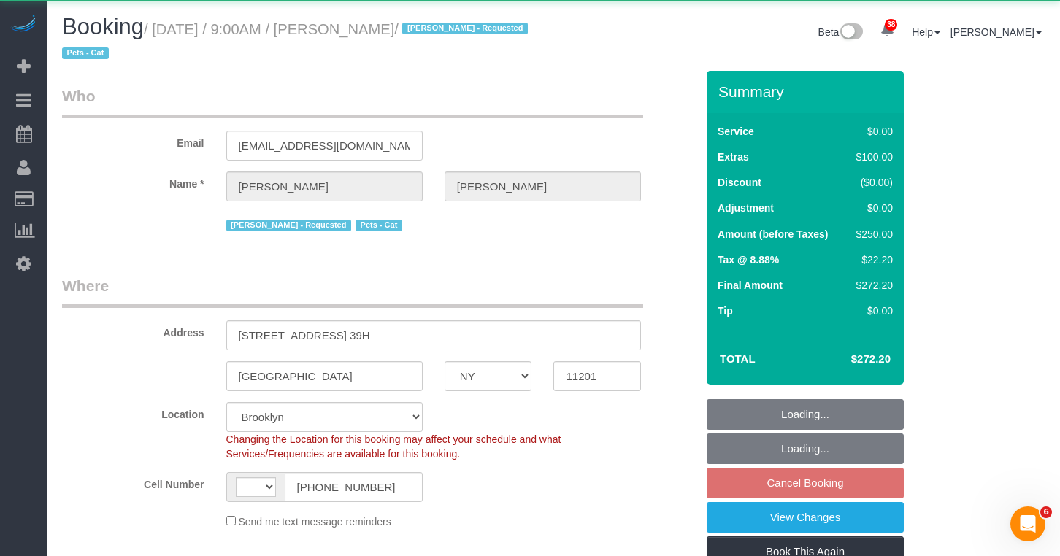
select select "number:57"
select select "number:74"
select select "number:14"
select select "number:6"
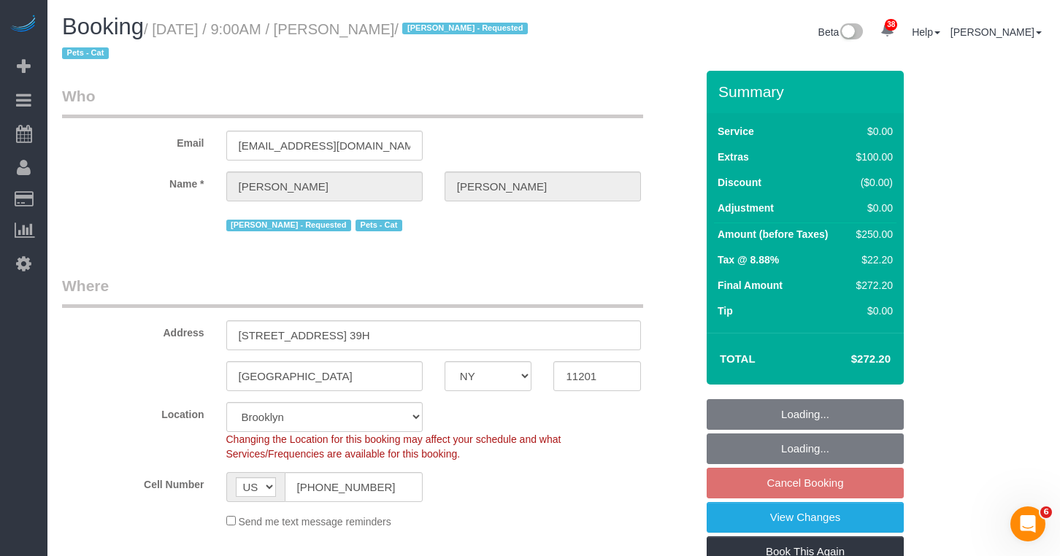
select select "object:1078"
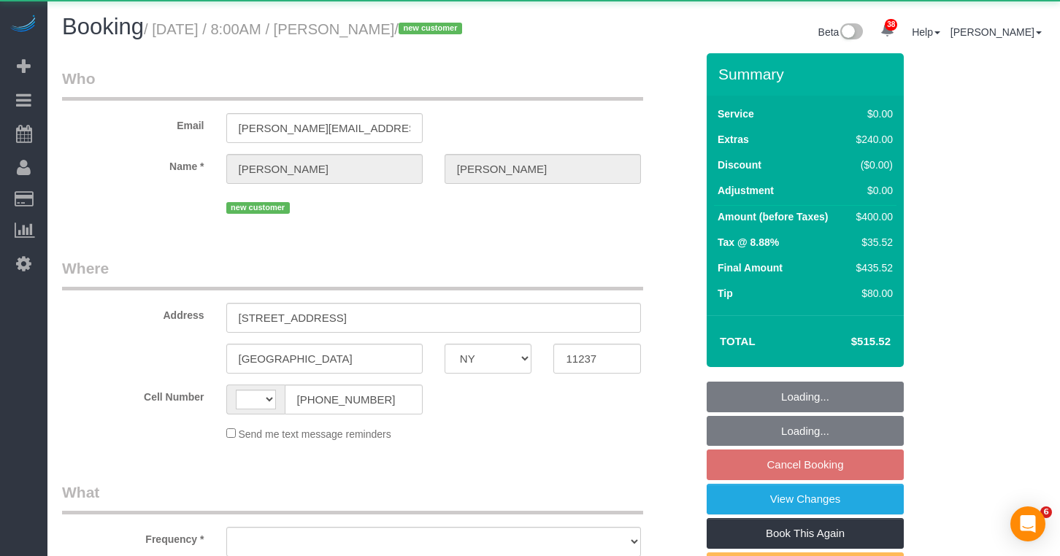
select select "NY"
select select "string:[GEOGRAPHIC_DATA]"
select select "object:1094"
select select "spot1"
select select "number:56"
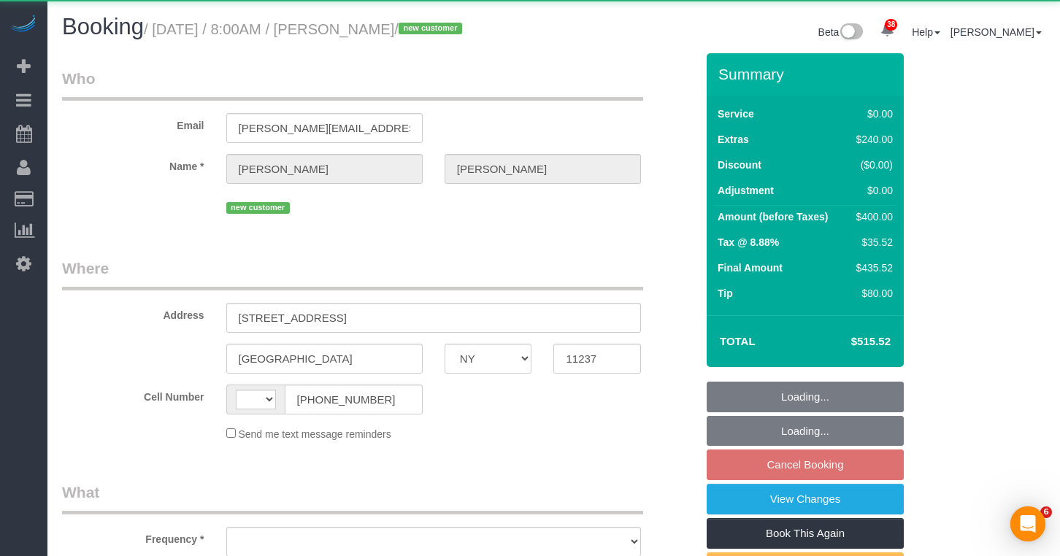
select select "number:90"
select select "number:15"
select select "number:5"
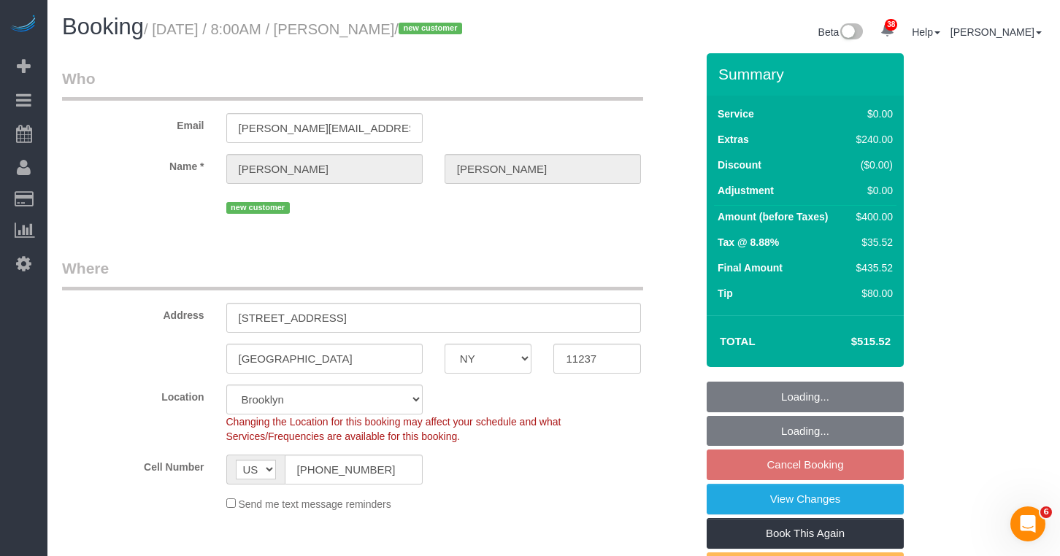
select select "string:stripe-pm_1SHS8w4VGloSiKo7uPpir4Wa"
select select "1"
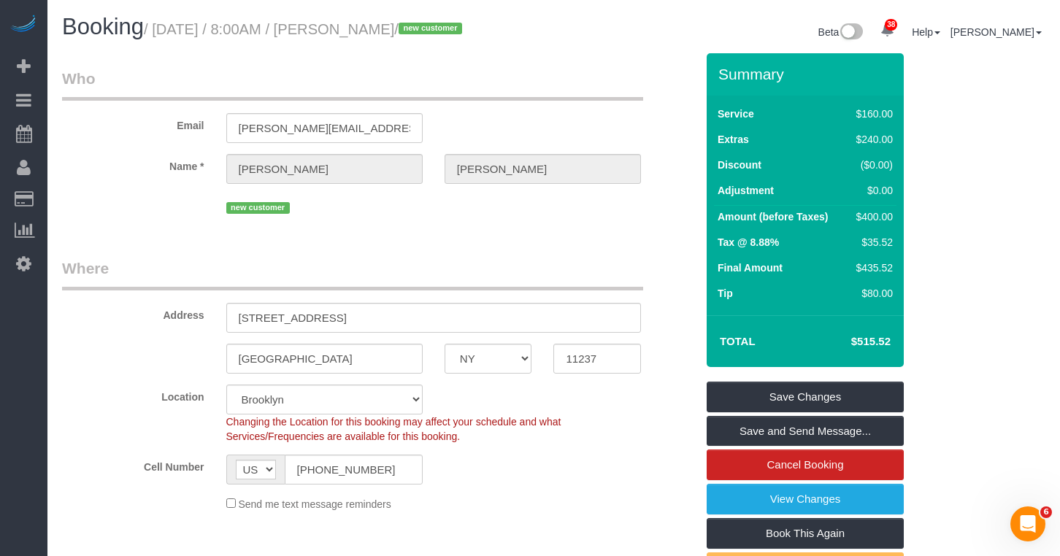
click at [193, 174] on label "Name *" at bounding box center [133, 164] width 164 height 20
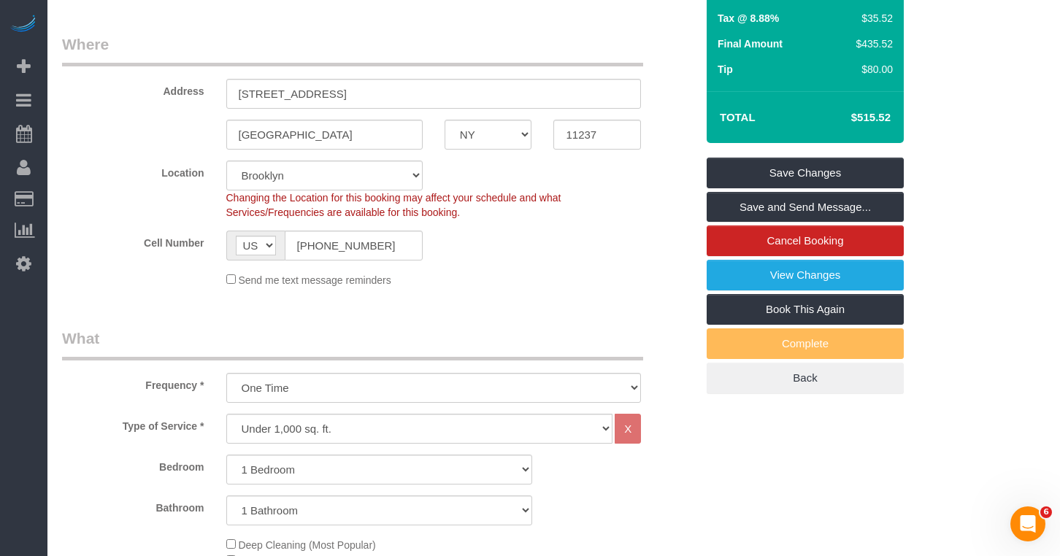
scroll to position [238, 0]
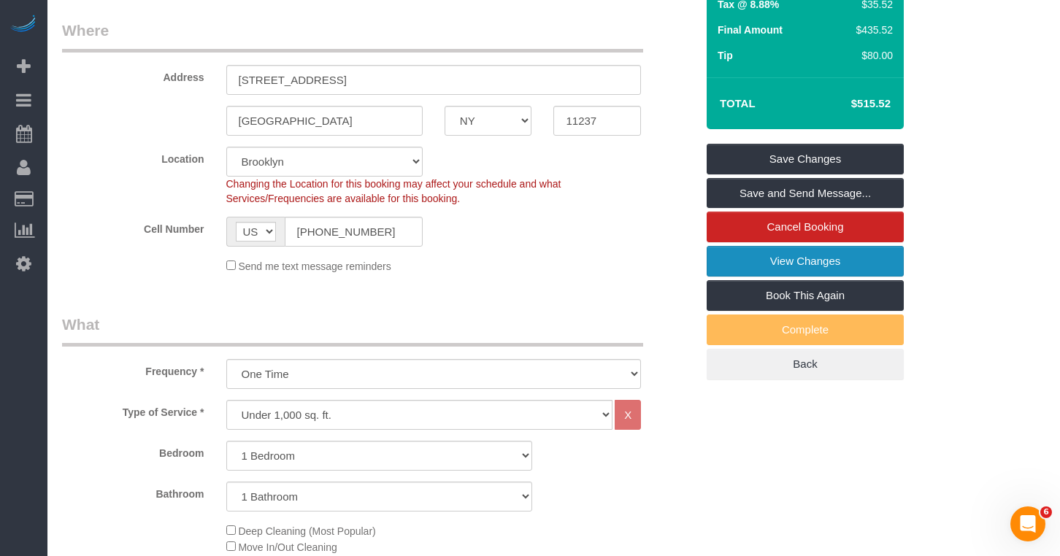
click at [753, 276] on link "View Changes" at bounding box center [805, 261] width 197 height 31
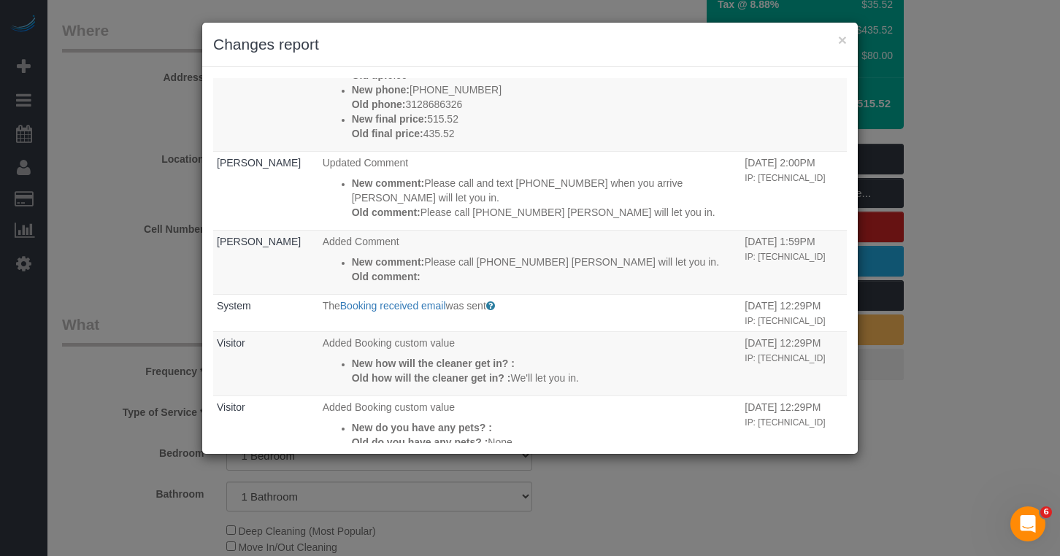
scroll to position [329, 0]
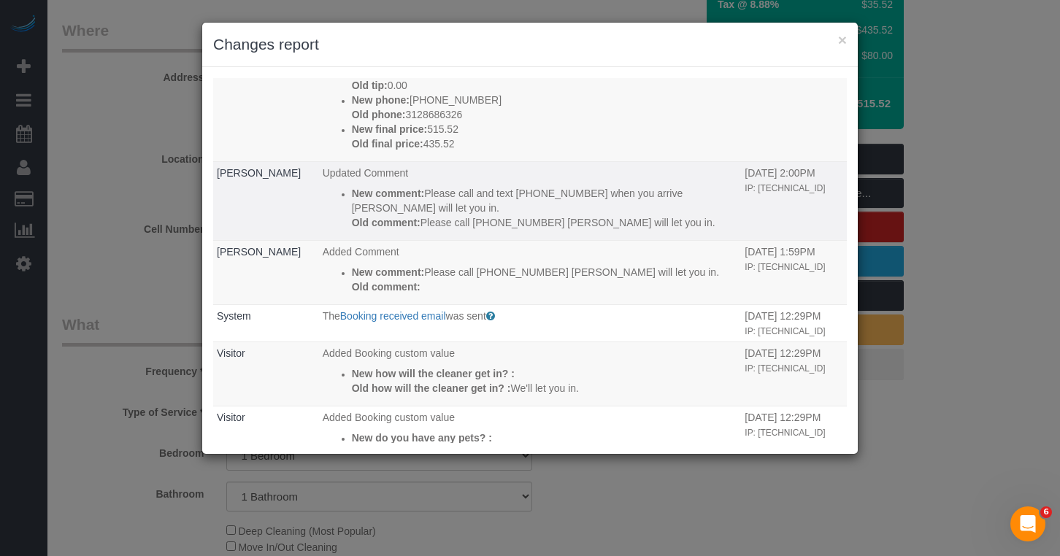
drag, startPoint x: 459, startPoint y: 235, endPoint x: 420, endPoint y: 226, distance: 39.8
click at [420, 215] on p "New comment: Please call and text +1 (407) 701-1842 when you arrive Anthony wil…" at bounding box center [545, 200] width 386 height 29
copy p "Please call and text +1 (407) 701-1842 when you arrive Anthony will let you in."
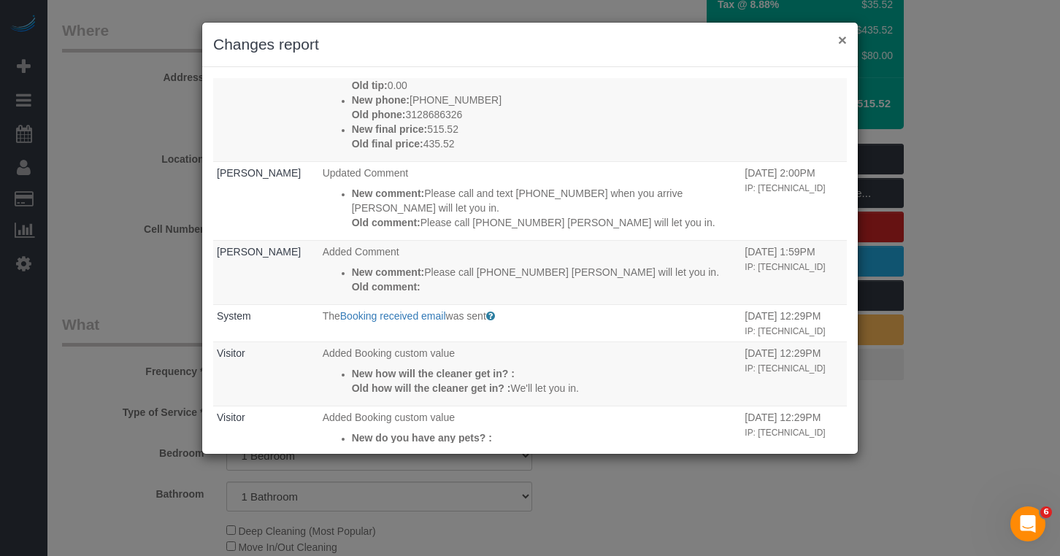
click at [842, 42] on button "×" at bounding box center [842, 39] width 9 height 15
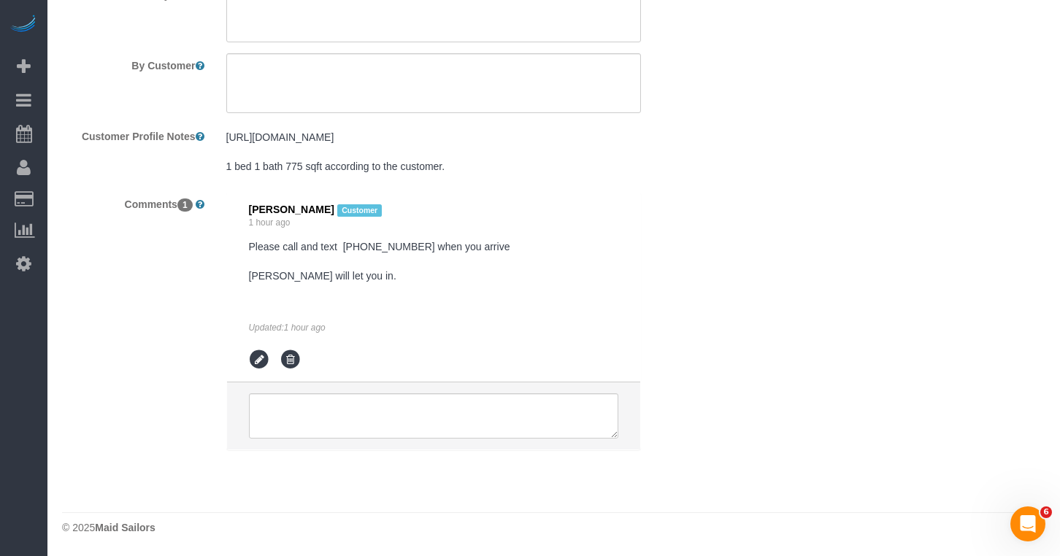
scroll to position [2239, 0]
click at [227, 290] on li "Nicole Mooberry Customer 1 hour ago Please call and text +1 (407) 701-1842 when…" at bounding box center [434, 288] width 414 height 191
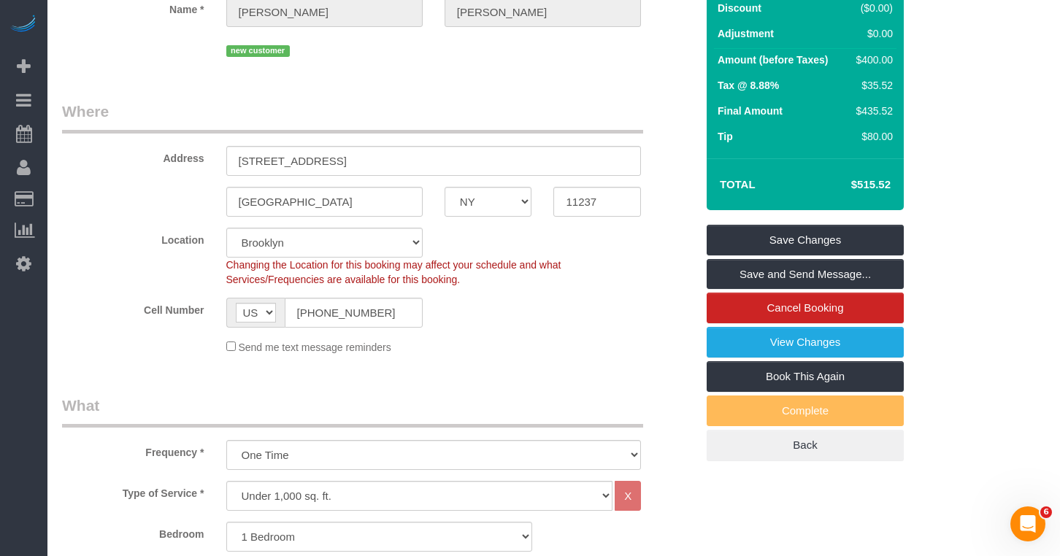
scroll to position [0, 0]
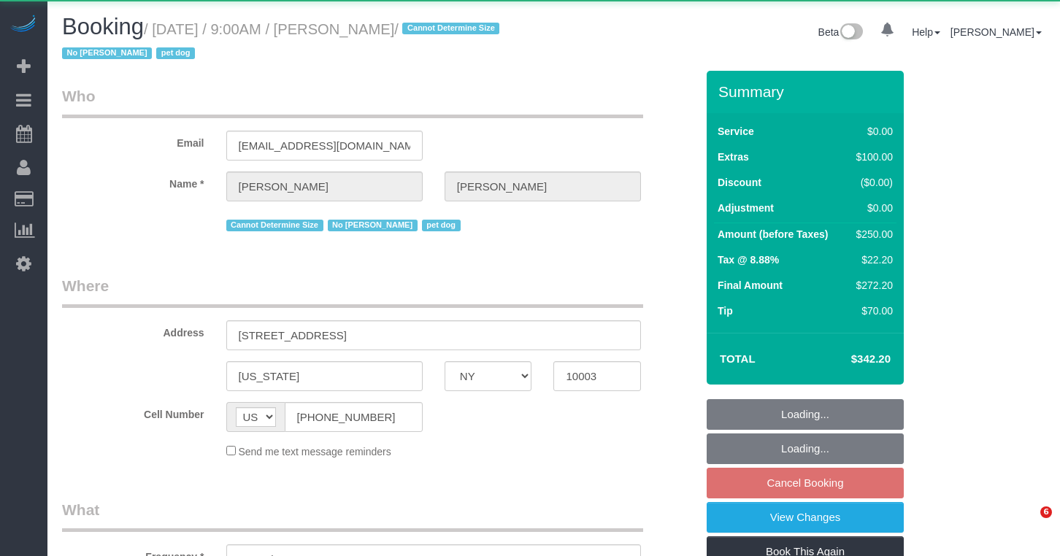
select select "NY"
select select "spot2"
select select "number:57"
select select "number:74"
select select "number:13"
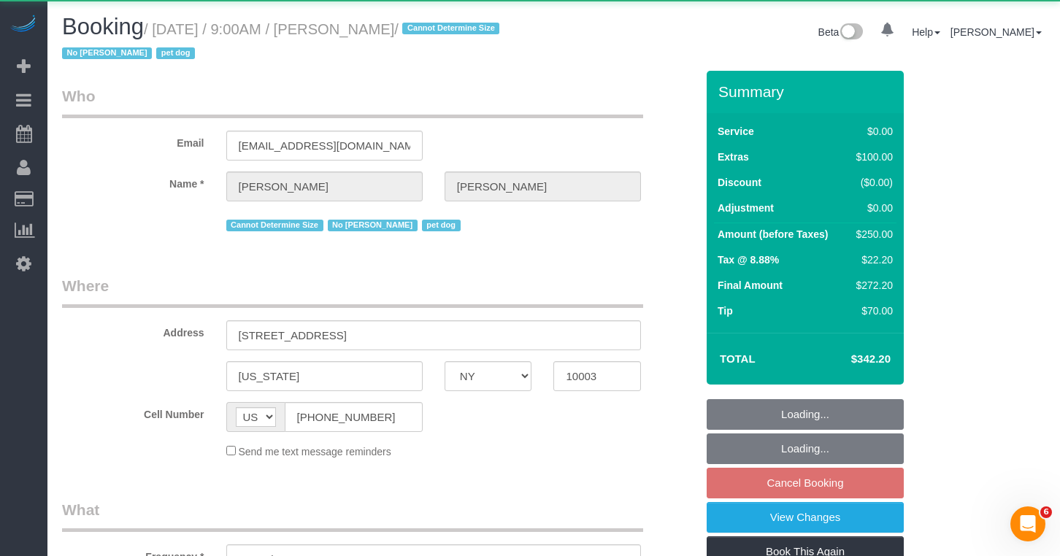
select select "number:6"
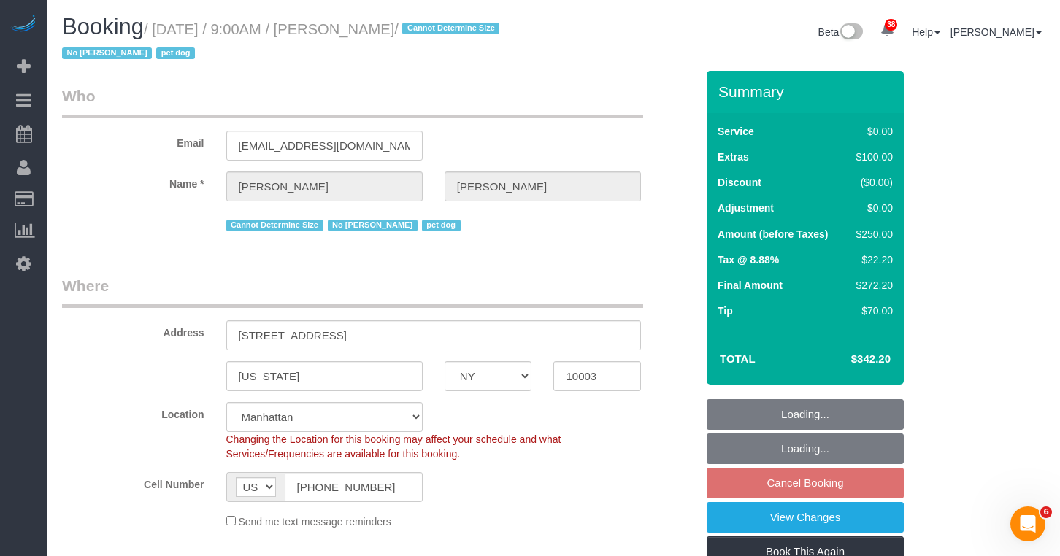
select select "object:1076"
select select "string:stripe-pm_1SHU3r4VGloSiKo7oxOqJPAb"
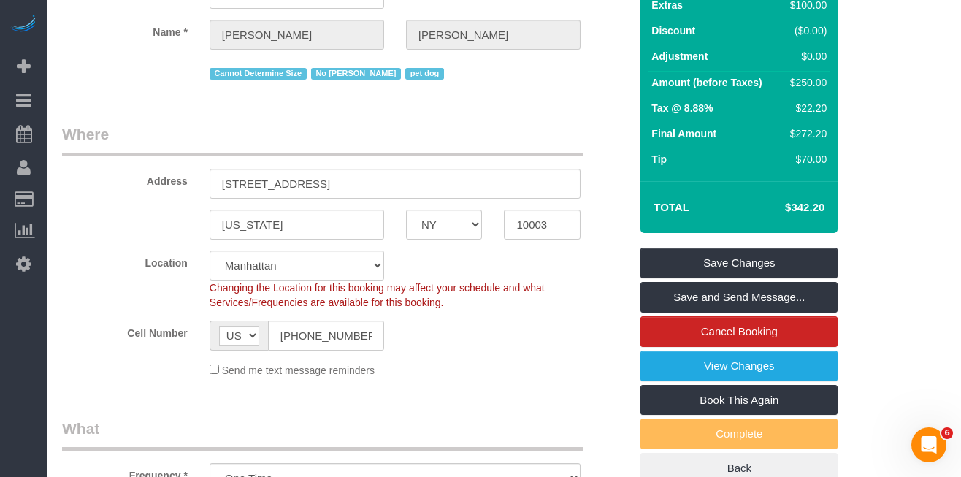
scroll to position [155, 0]
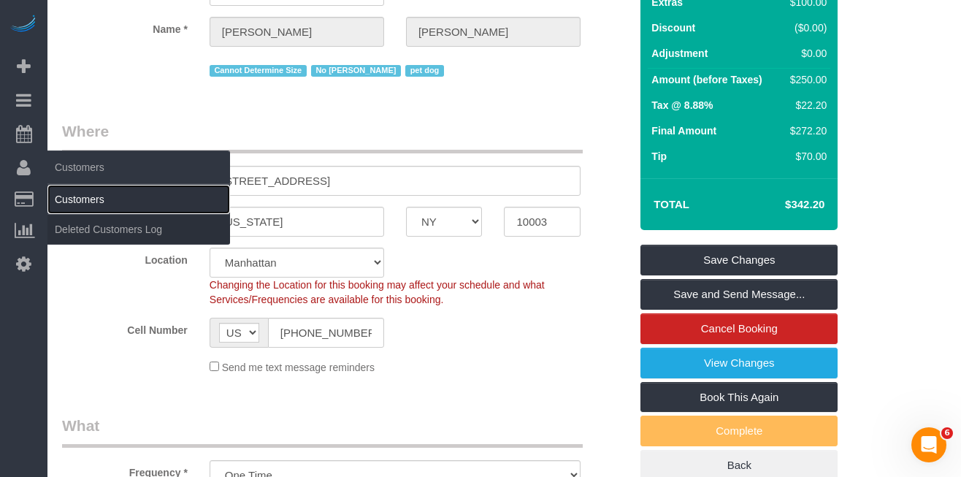
click at [73, 196] on link "Customers" at bounding box center [138, 199] width 182 height 29
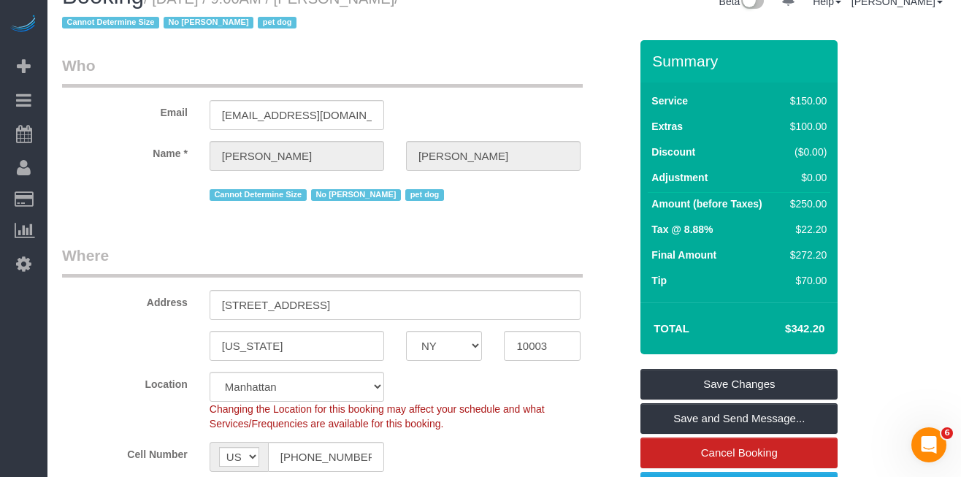
scroll to position [28, 0]
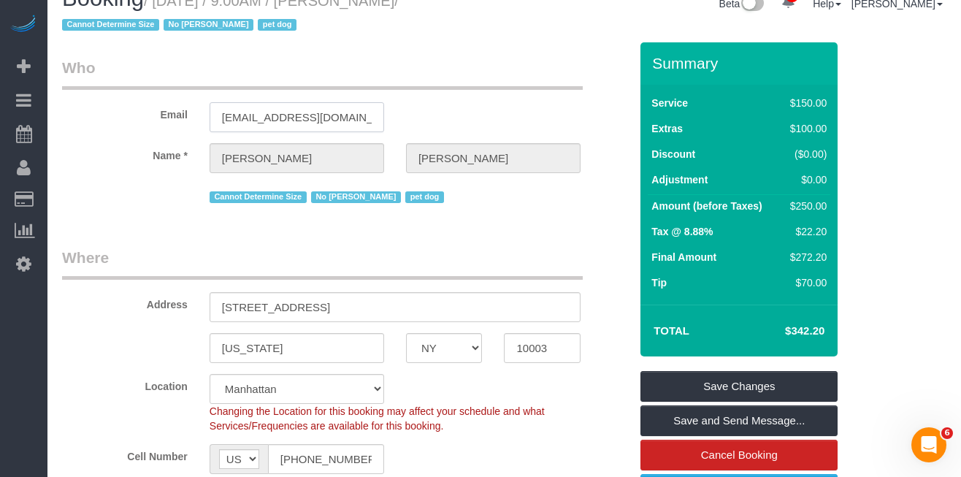
click at [270, 112] on input "[EMAIL_ADDRESS][DOMAIN_NAME]" at bounding box center [296, 117] width 174 height 30
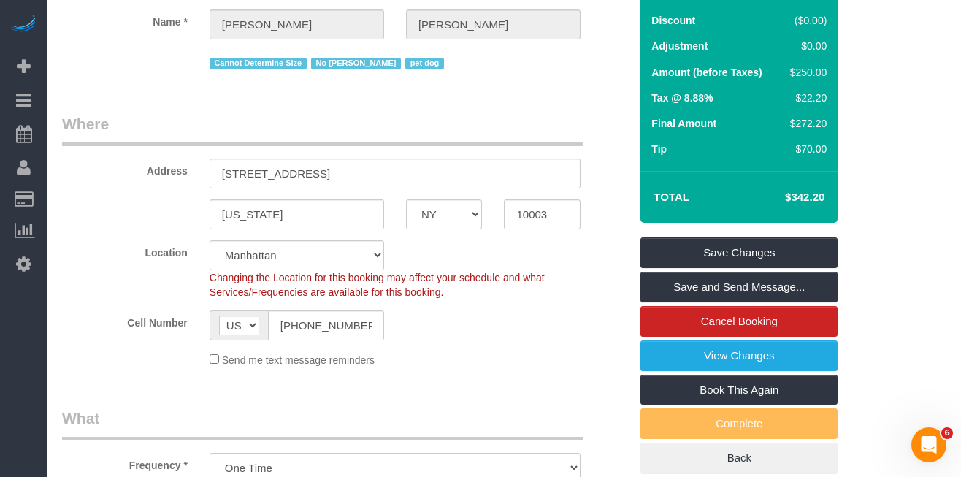
scroll to position [0, 0]
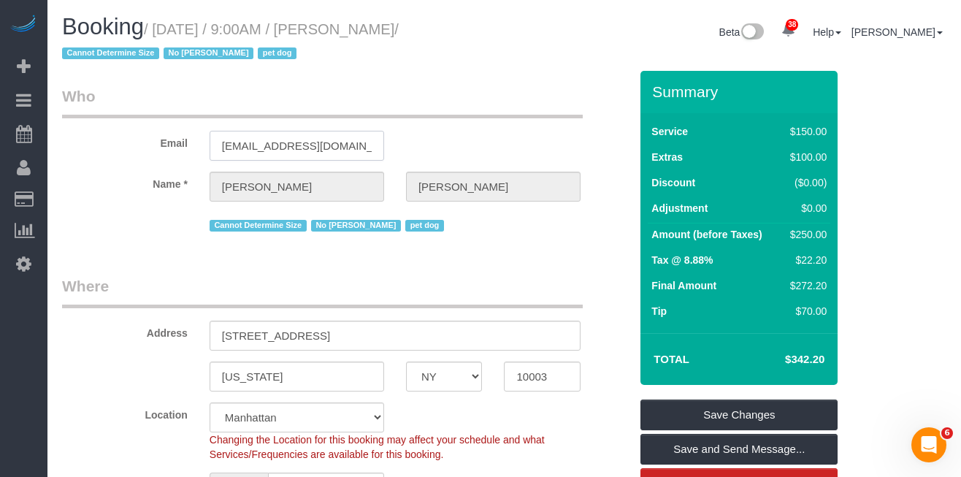
click at [257, 149] on input "[EMAIL_ADDRESS][DOMAIN_NAME]" at bounding box center [296, 146] width 174 height 30
click at [347, 66] on div "Booking / October 17, 2025 / 9:00AM / Sarah Quasarano / Cannot Determine Size N…" at bounding box center [277, 43] width 453 height 56
drag, startPoint x: 169, startPoint y: 34, endPoint x: 343, endPoint y: 34, distance: 174.5
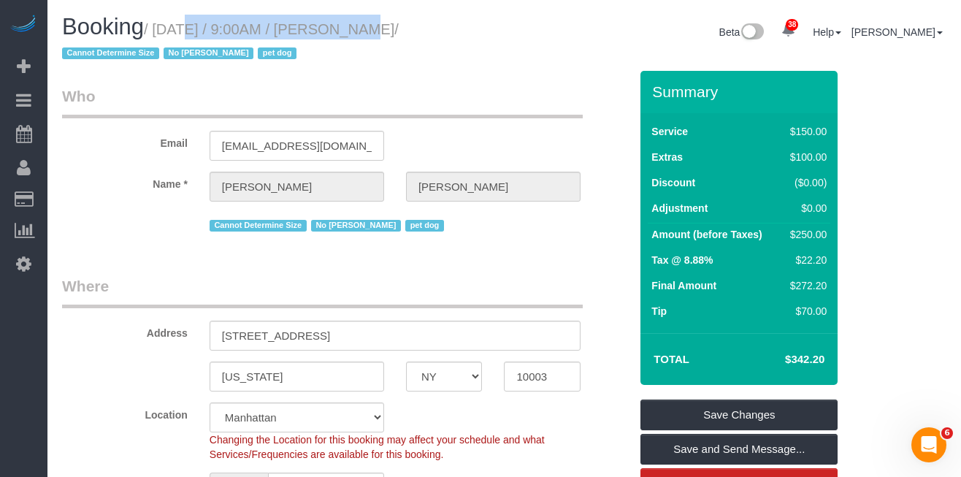
click at [343, 34] on small "/ October 17, 2025 / 9:00AM / Sarah Quasarano / Cannot Determine Size No Melvin…" at bounding box center [230, 41] width 336 height 41
copy small "October 17, 2025 / 9:00AM"
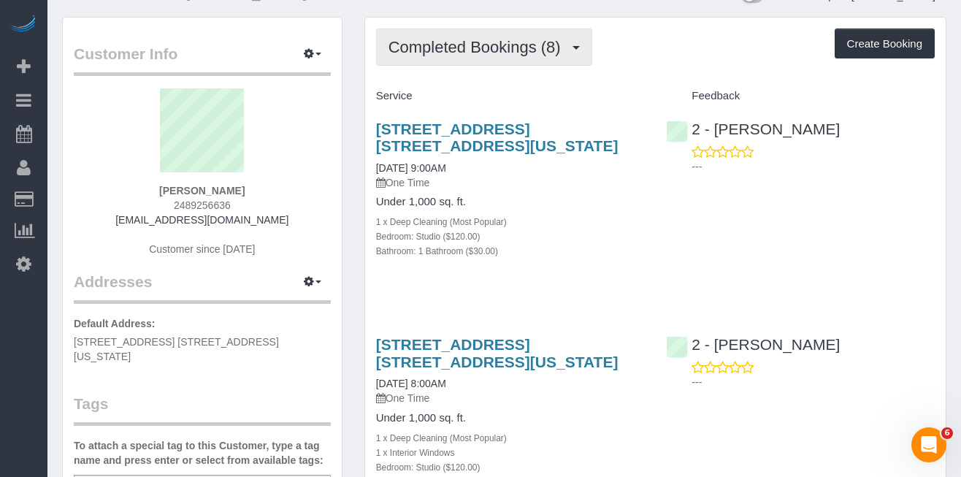
scroll to position [38, 0]
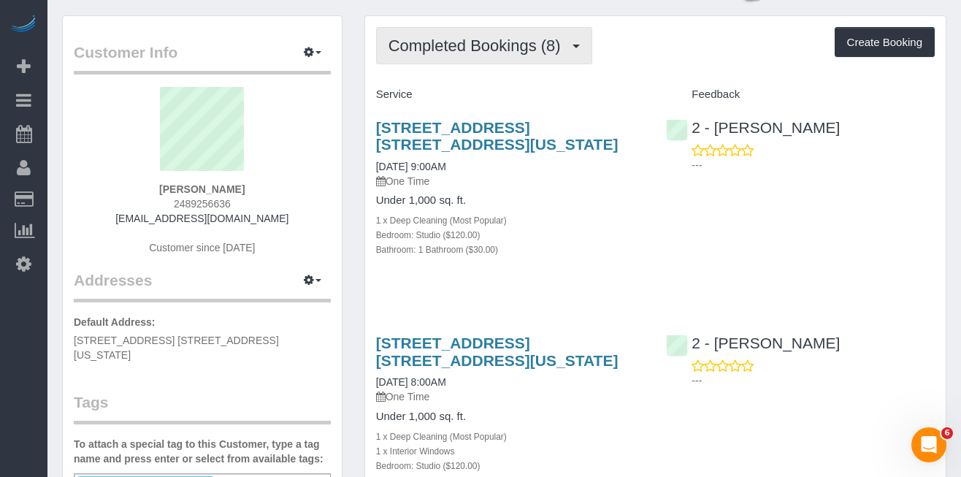
click at [446, 52] on span "Completed Bookings (8)" at bounding box center [478, 45] width 180 height 18
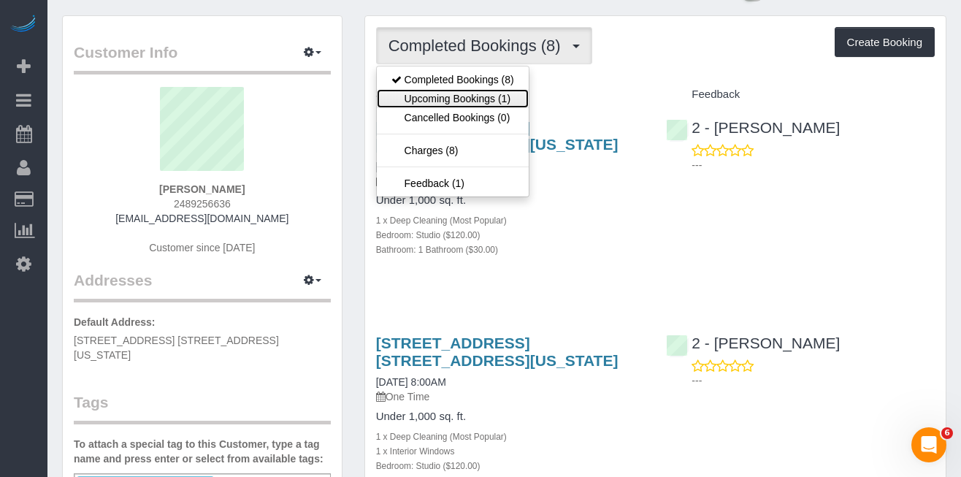
click at [446, 100] on link "Upcoming Bookings (1)" at bounding box center [453, 98] width 152 height 19
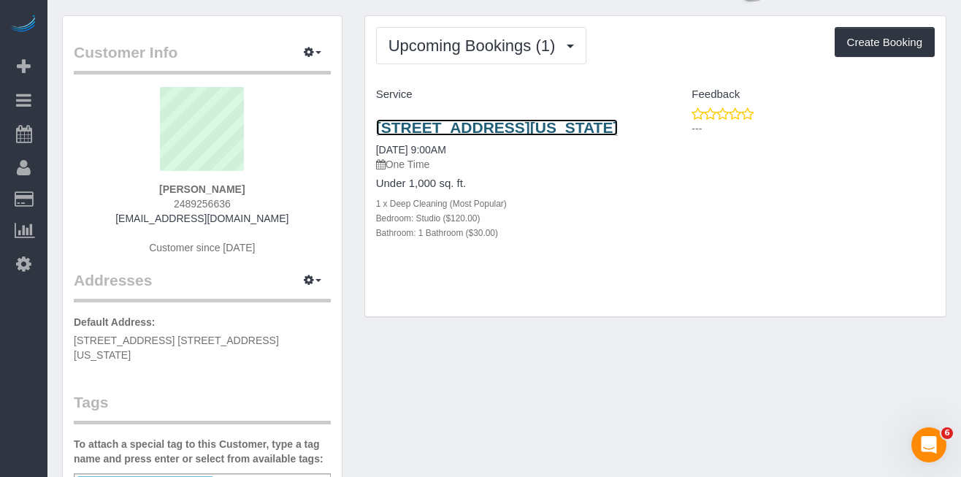
click at [429, 136] on link "145 E 16th Street Apt, 8f, New York, NY 10003" at bounding box center [497, 127] width 242 height 17
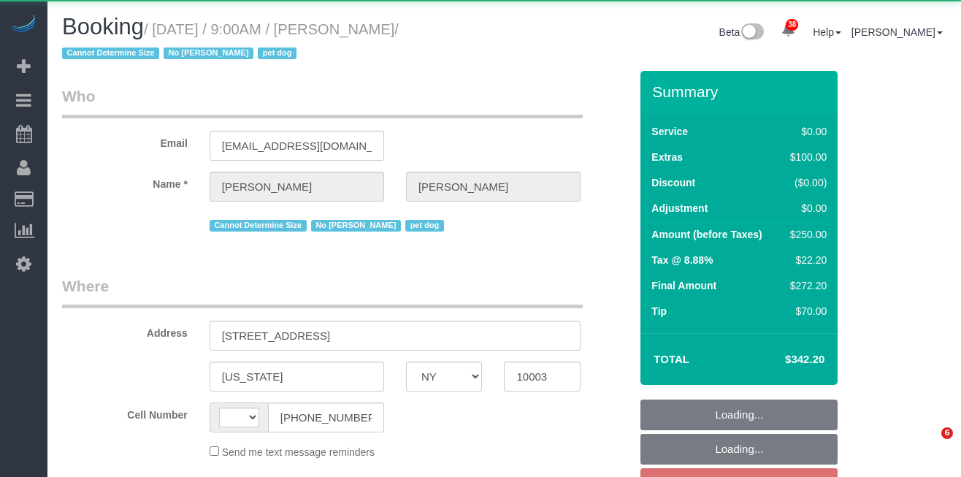
select select "NY"
select select "string:[GEOGRAPHIC_DATA]"
select select "object:969"
select select "spot2"
select select "number:57"
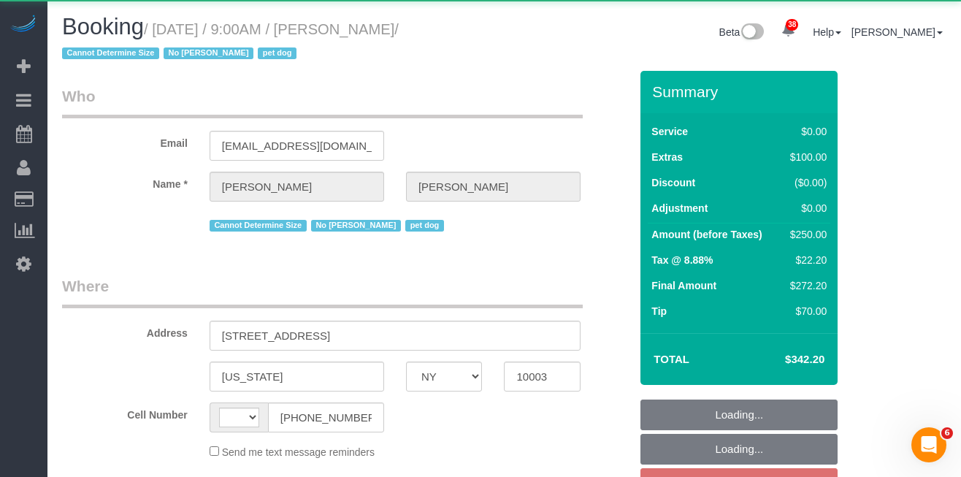
select select "number:74"
select select "number:13"
select select "number:6"
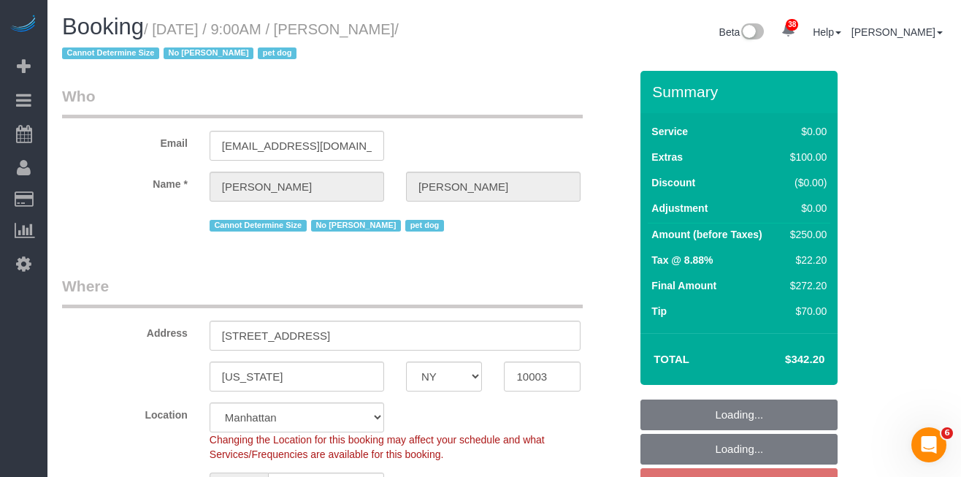
select select "object:1512"
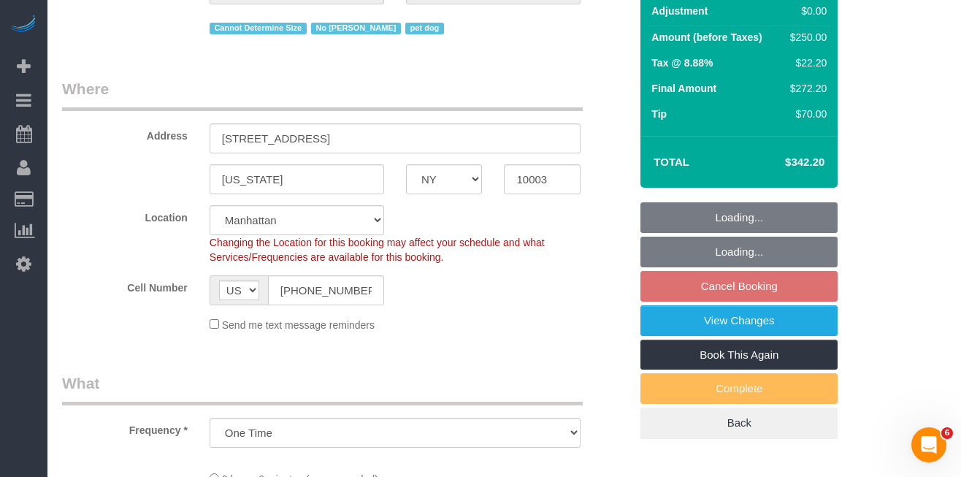
select select "string:stripe-pm_1SHU3r4VGloSiKo7oxOqJPAb"
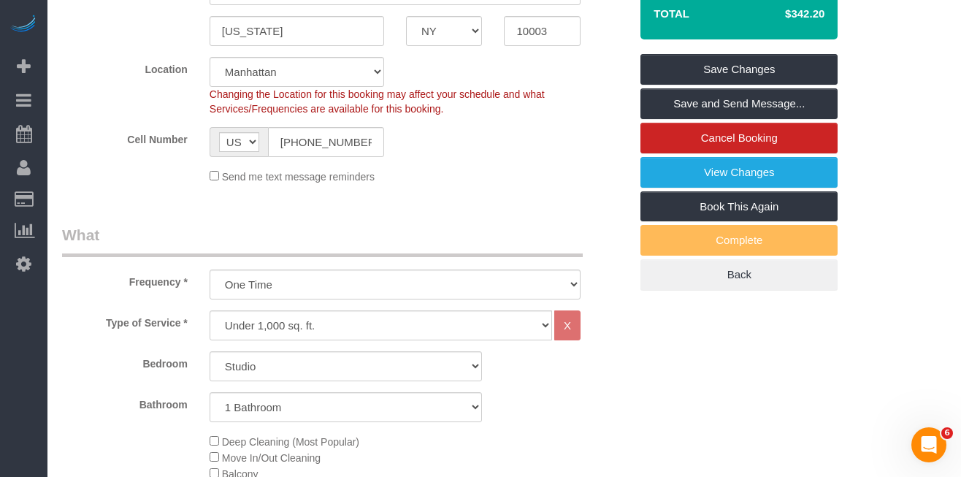
scroll to position [327, 0]
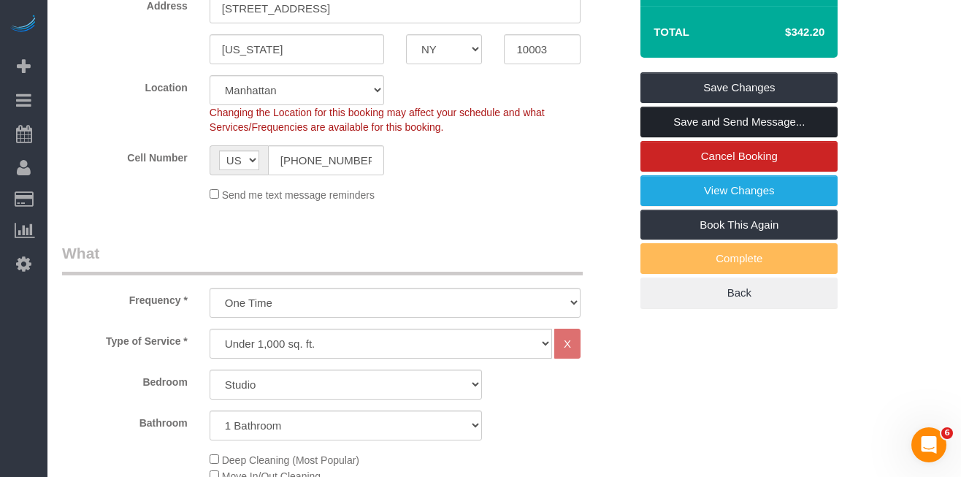
click at [780, 131] on link "Save and Send Message..." at bounding box center [738, 122] width 197 height 31
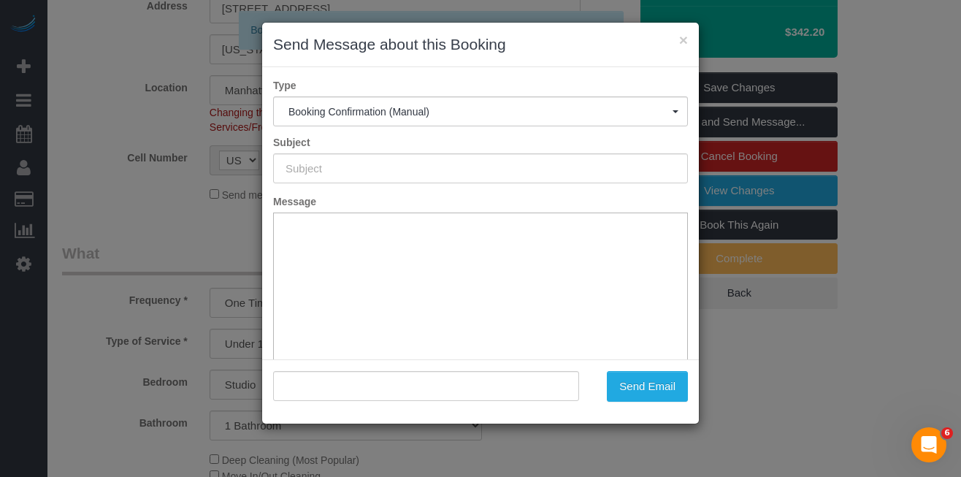
scroll to position [0, 0]
type input "Cleaning Confirmed for [DATE] 9:00am"
type input ""[PERSON_NAME]" <[EMAIL_ADDRESS][DOMAIN_NAME]>"
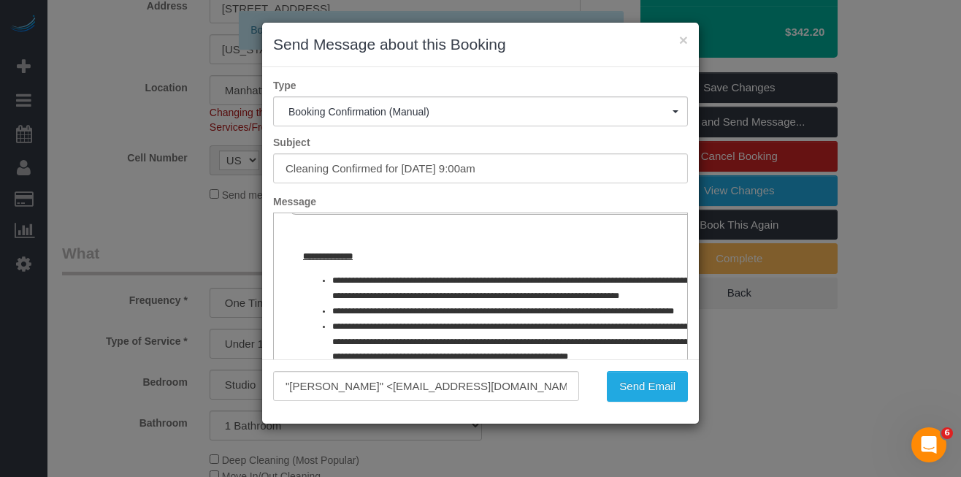
scroll to position [683, 0]
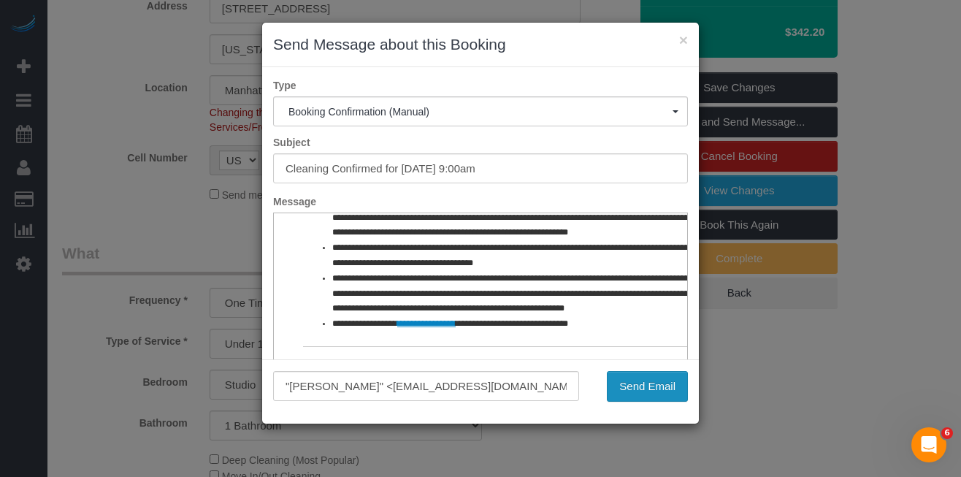
click at [635, 380] on button "Send Email" at bounding box center [647, 386] width 81 height 31
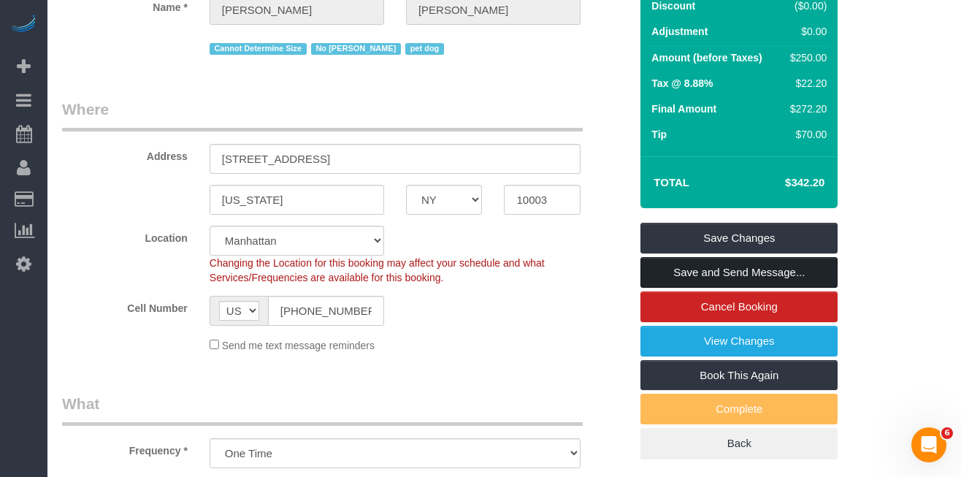
scroll to position [0, 0]
